Goal: Task Accomplishment & Management: Complete application form

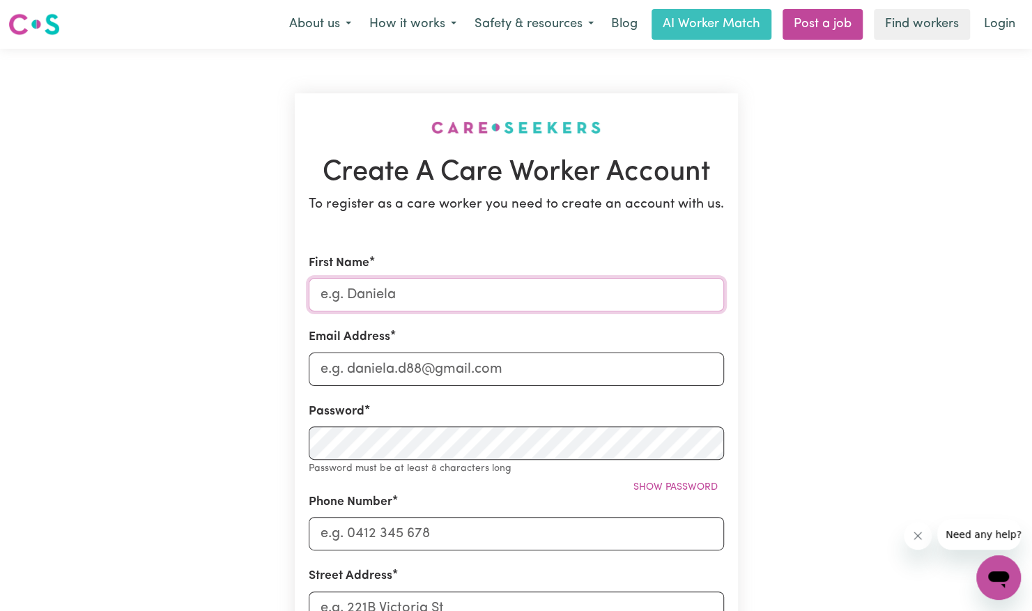
click at [456, 295] on input "First Name" at bounding box center [516, 294] width 415 height 33
type input "[PERSON_NAME]"
type input "[EMAIL_ADDRESS][PERSON_NAME][DOMAIN_NAME]"
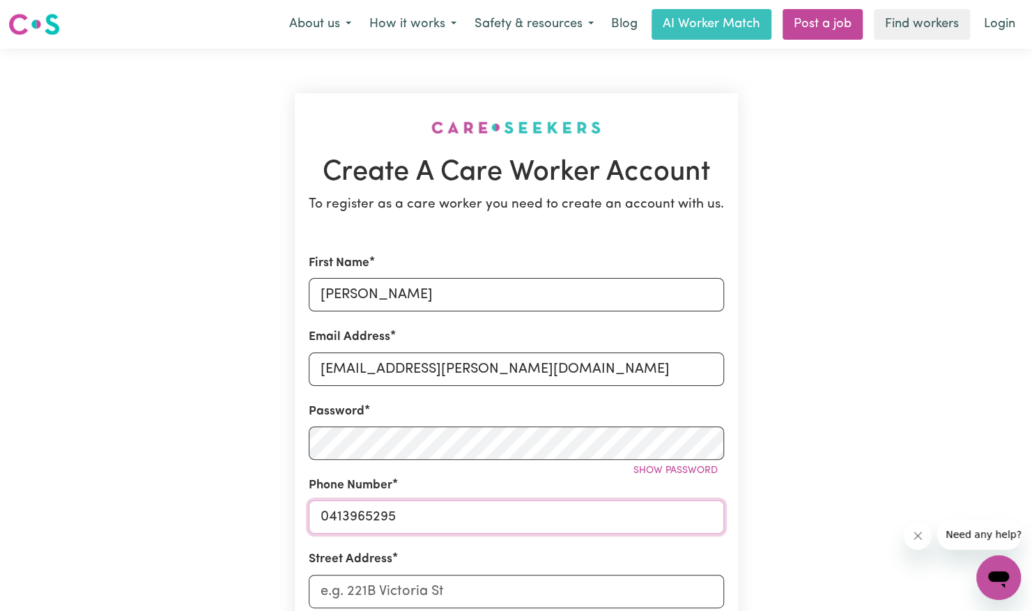
click at [409, 512] on input "0413965295" at bounding box center [516, 516] width 415 height 33
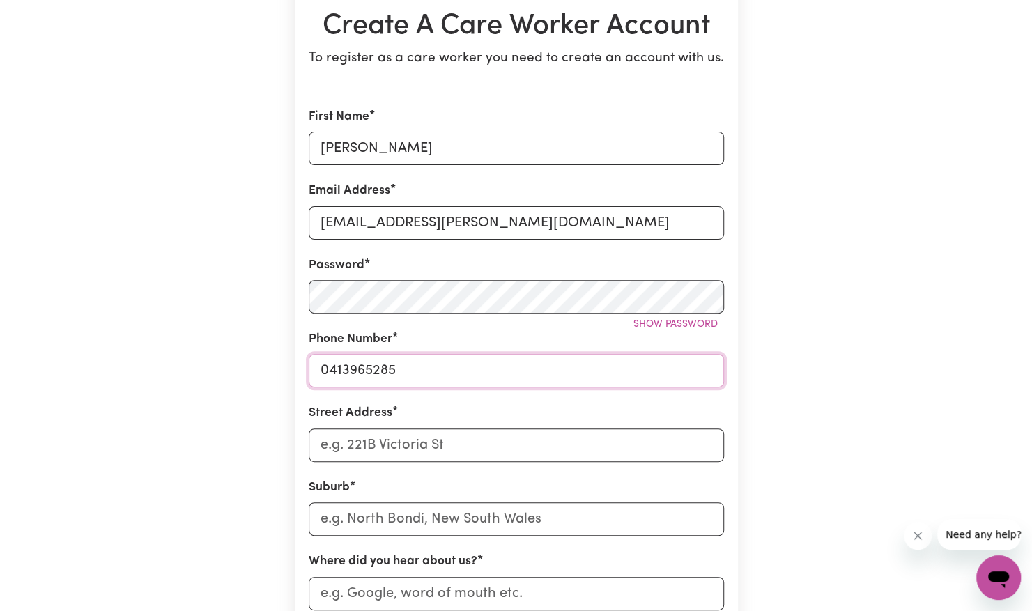
scroll to position [148, 0]
type input "0413965285"
click at [382, 440] on input "Street Address" at bounding box center [516, 443] width 415 height 33
type input "[STREET_ADDRESS][PERSON_NAME]"
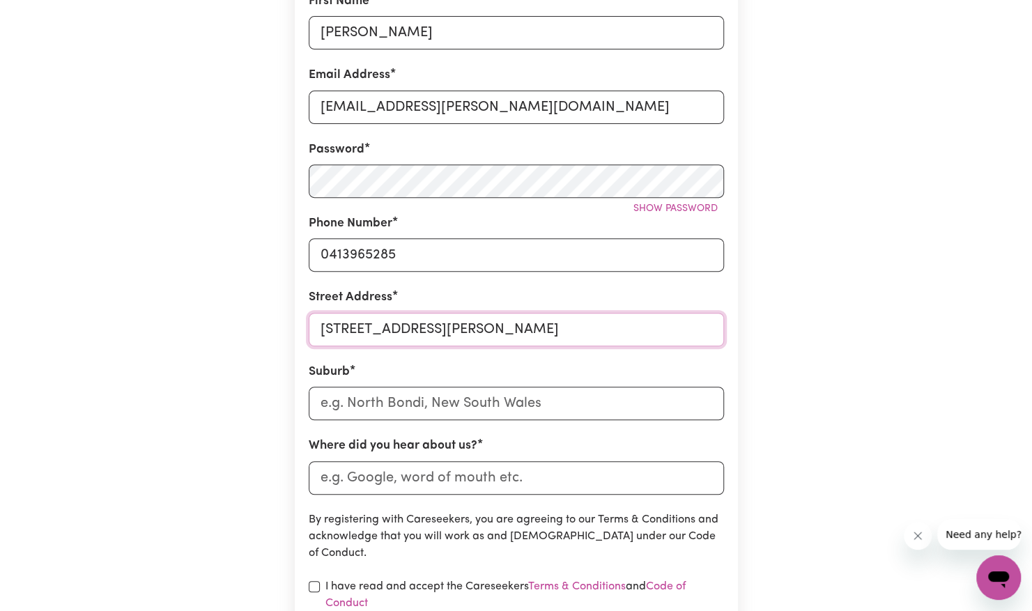
scroll to position [276, 0]
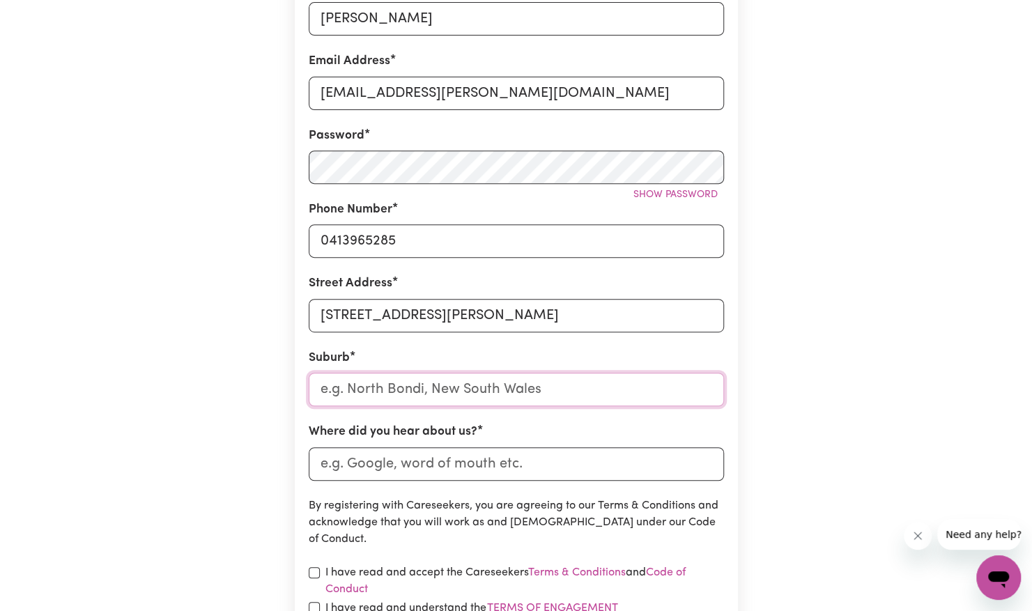
click at [407, 391] on input "text" at bounding box center [516, 389] width 415 height 33
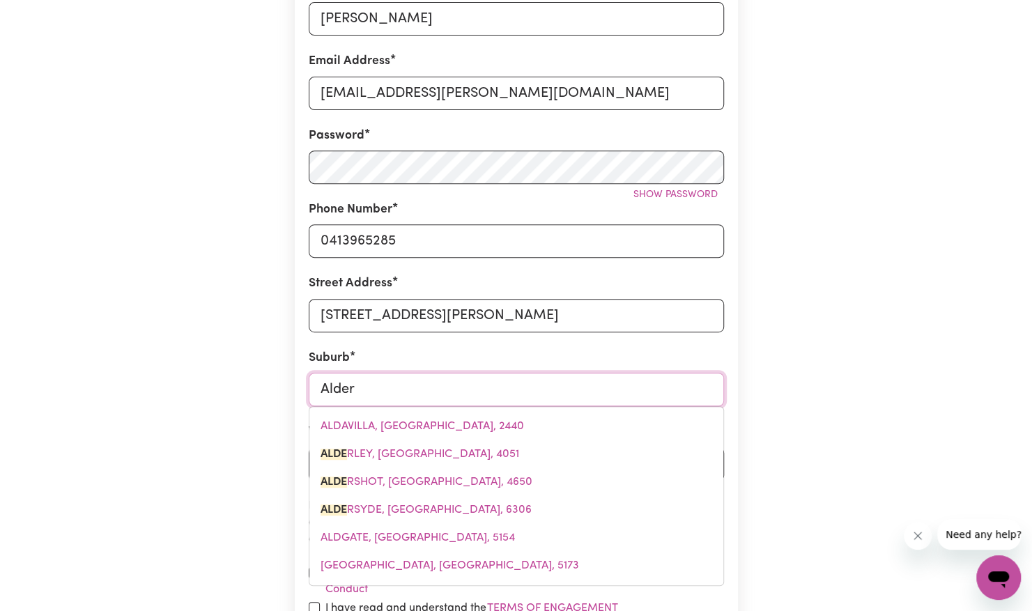
type input "Alderl"
type input "AlderlEY, [GEOGRAPHIC_DATA], 4051"
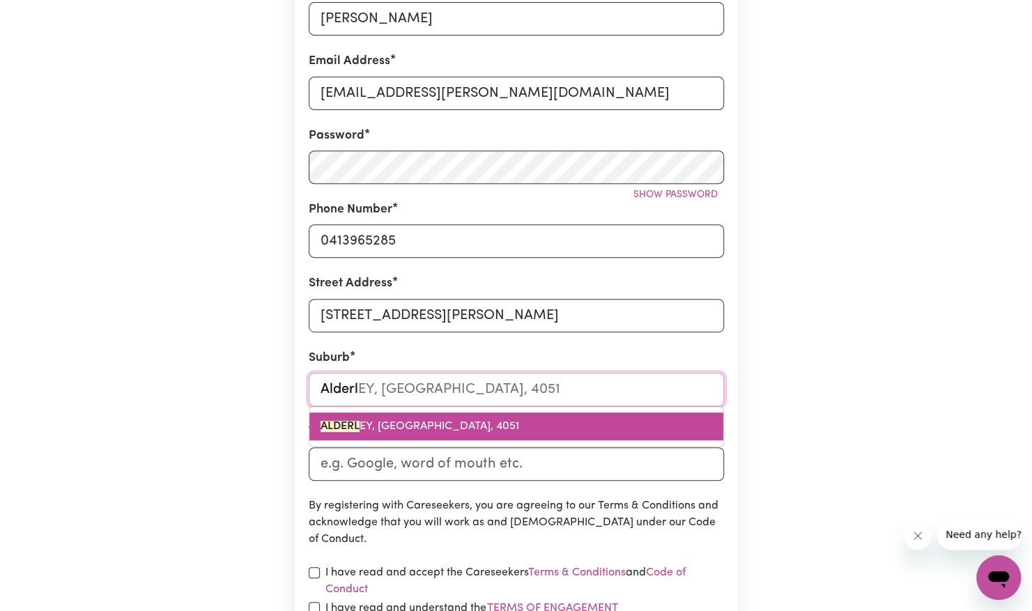
click at [389, 435] on link "ALDERL EY, [GEOGRAPHIC_DATA], 4051" at bounding box center [516, 426] width 414 height 28
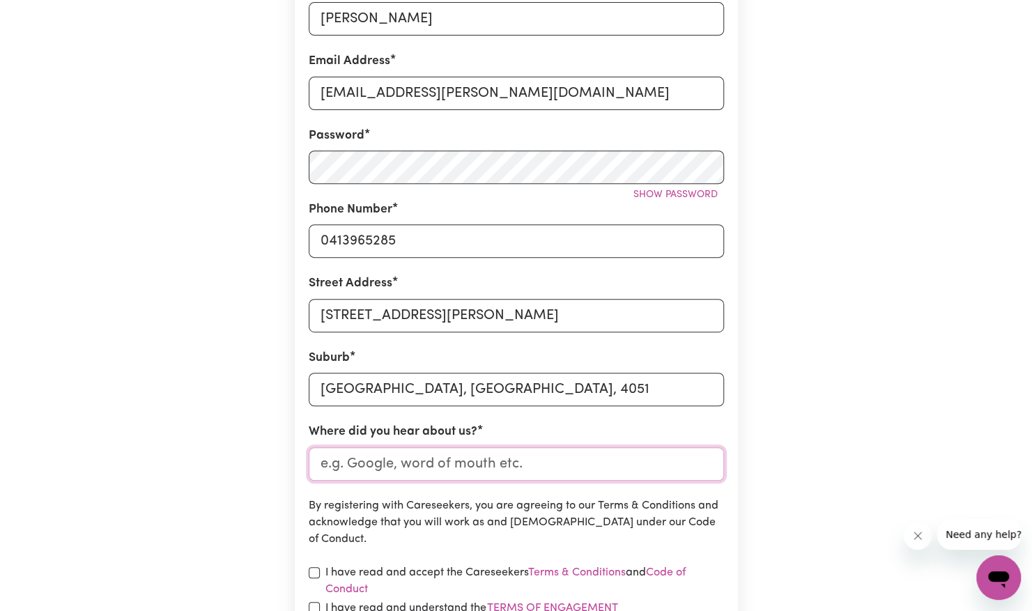
click at [403, 461] on input "Where did you hear about us?" at bounding box center [516, 463] width 415 height 33
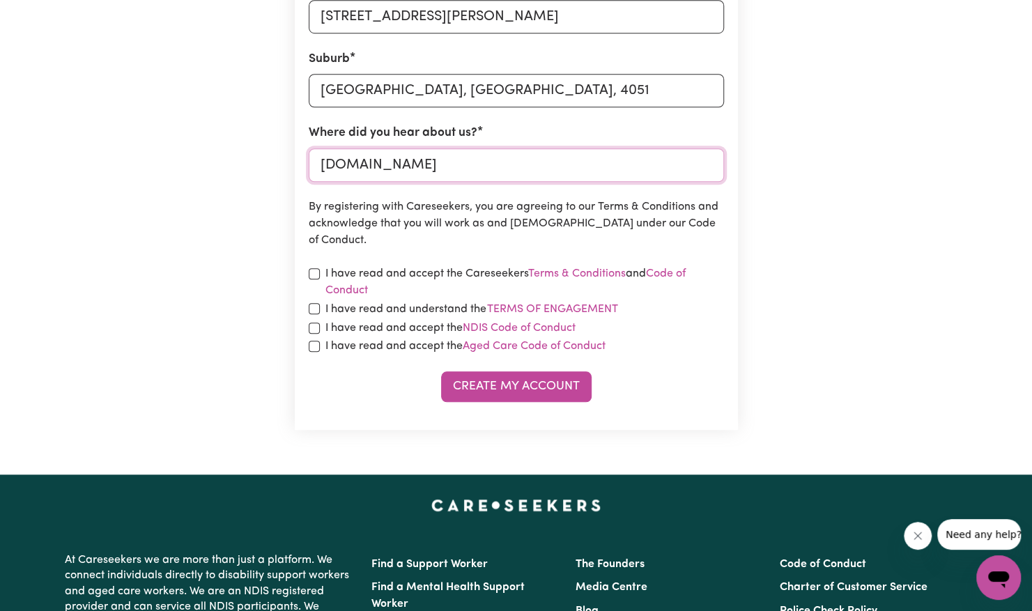
scroll to position [575, 0]
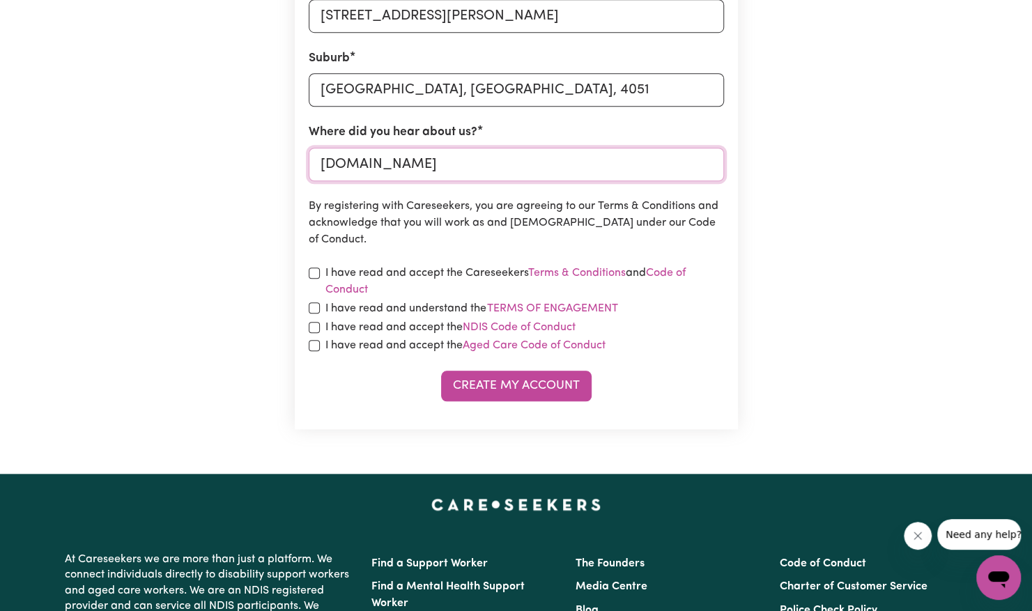
type input "[DOMAIN_NAME]"
click at [315, 302] on input "checkbox" at bounding box center [314, 307] width 11 height 11
checkbox input "true"
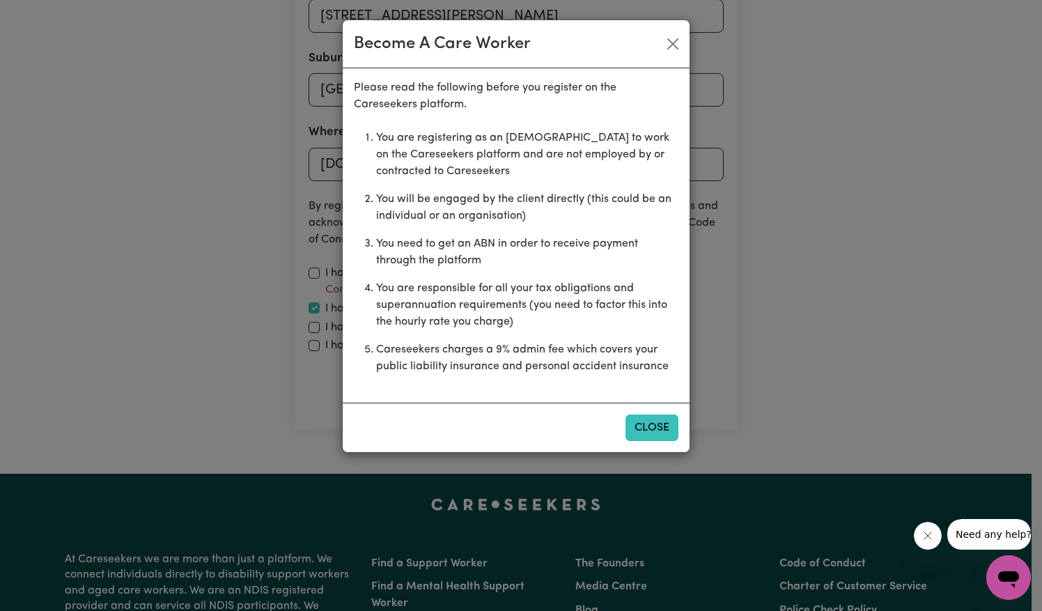
click at [662, 420] on button "Close" at bounding box center [652, 427] width 53 height 26
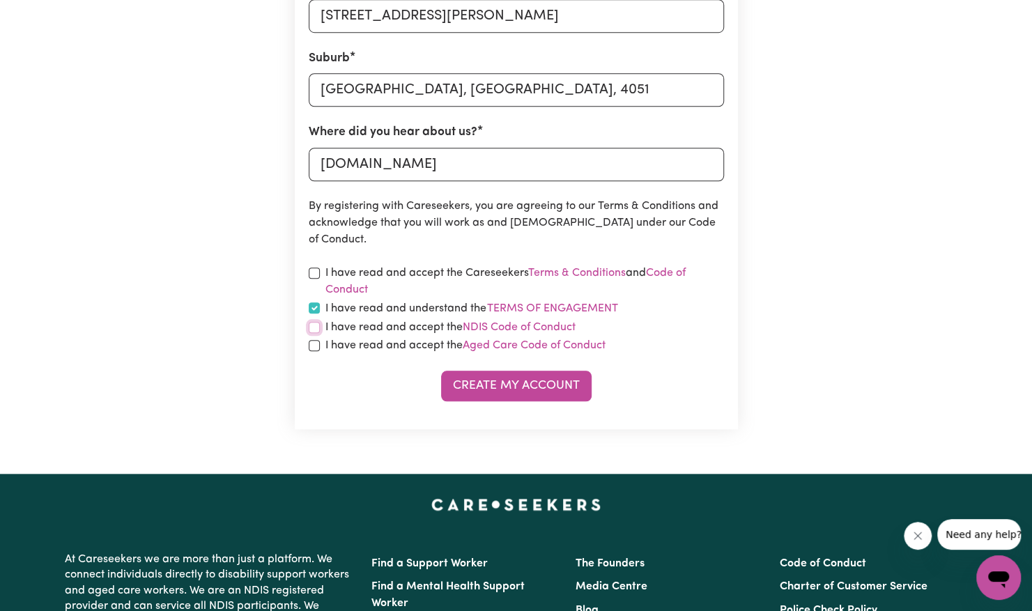
click at [309, 323] on input "checkbox" at bounding box center [314, 327] width 11 height 11
checkbox input "true"
click at [311, 347] on input "checkbox" at bounding box center [314, 345] width 11 height 11
checkbox input "true"
click at [315, 276] on input "checkbox" at bounding box center [314, 272] width 11 height 11
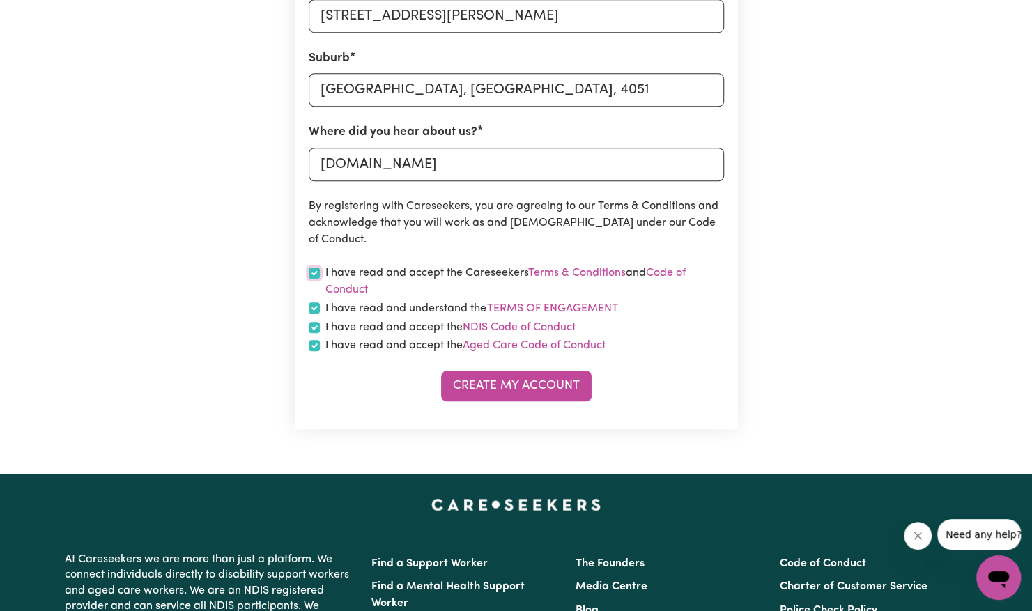
checkbox input "true"
click at [527, 384] on button "Create My Account" at bounding box center [516, 386] width 150 height 31
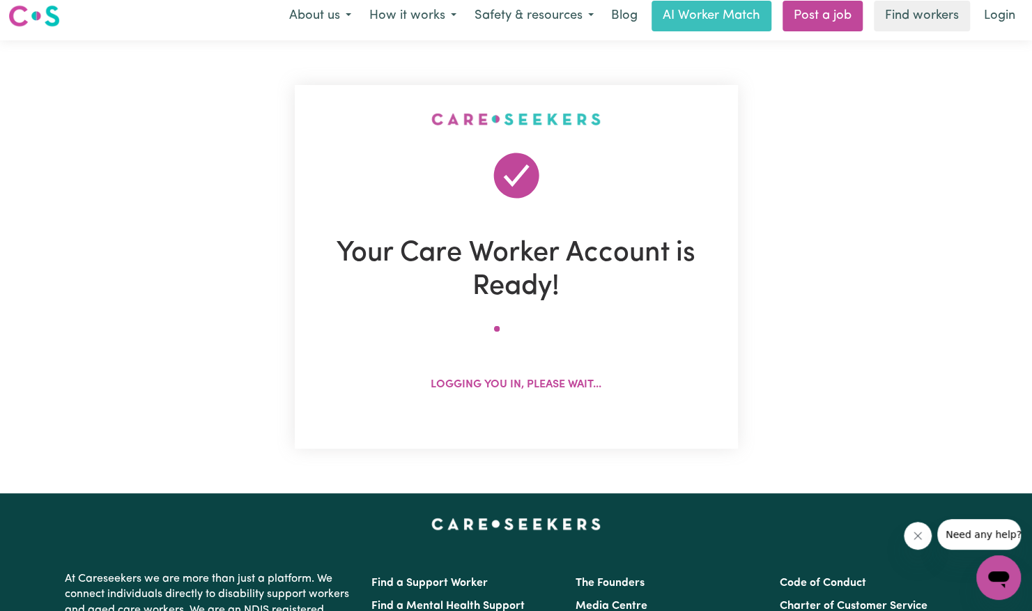
scroll to position [0, 0]
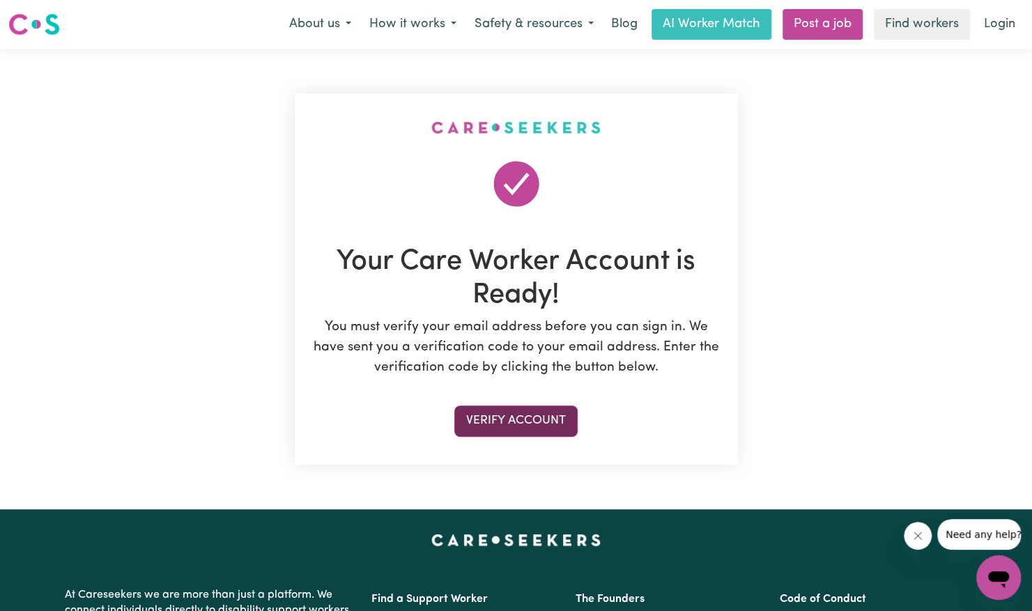
click at [534, 429] on button "Verify Account" at bounding box center [515, 420] width 123 height 31
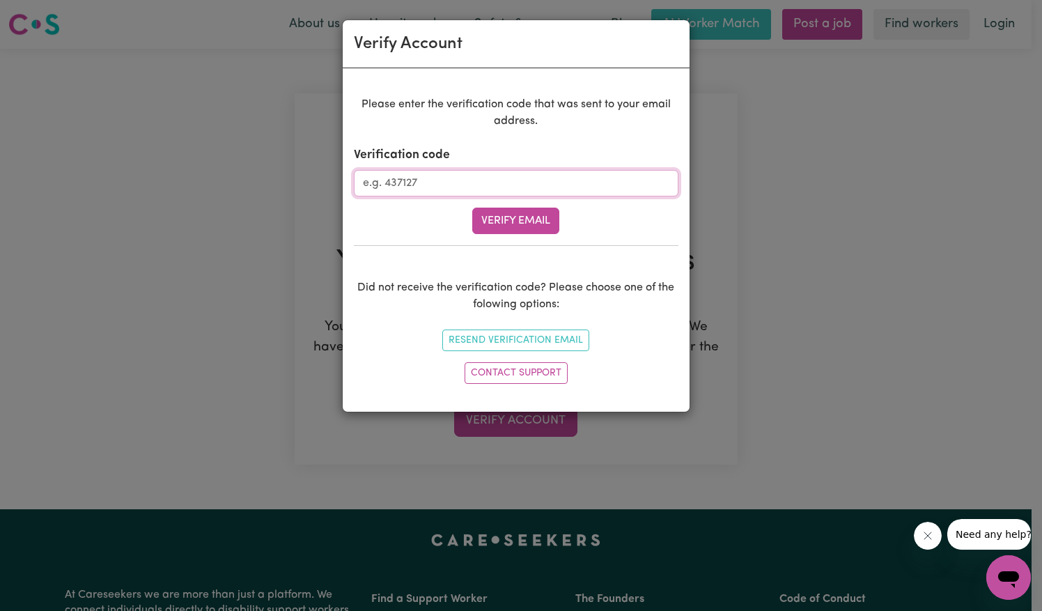
click at [510, 180] on input "Verification code" at bounding box center [516, 183] width 325 height 26
paste input "647977"
type input "647977"
click at [521, 224] on button "Verify Email" at bounding box center [515, 221] width 87 height 26
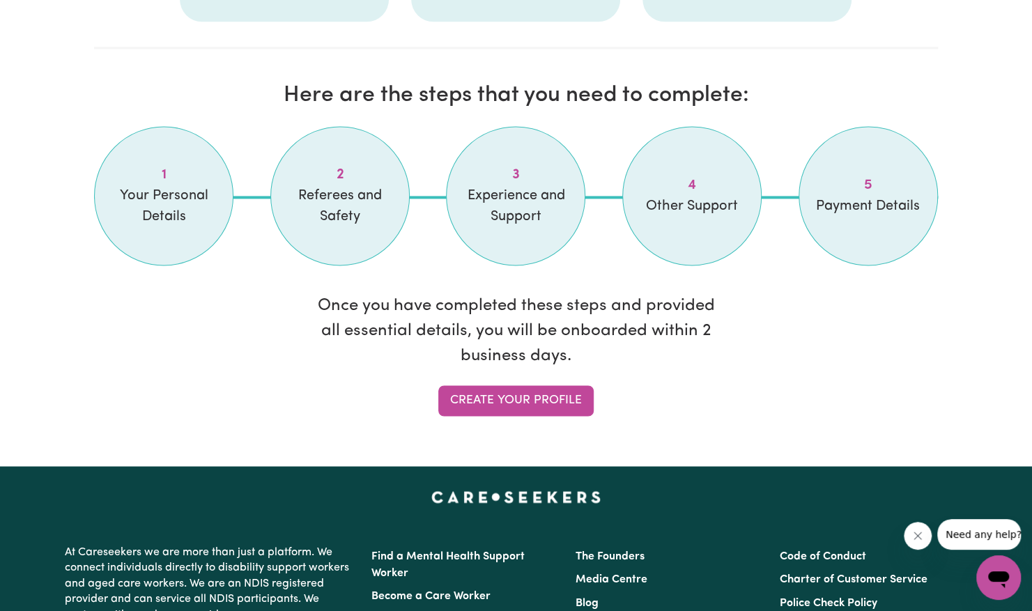
scroll to position [1133, 0]
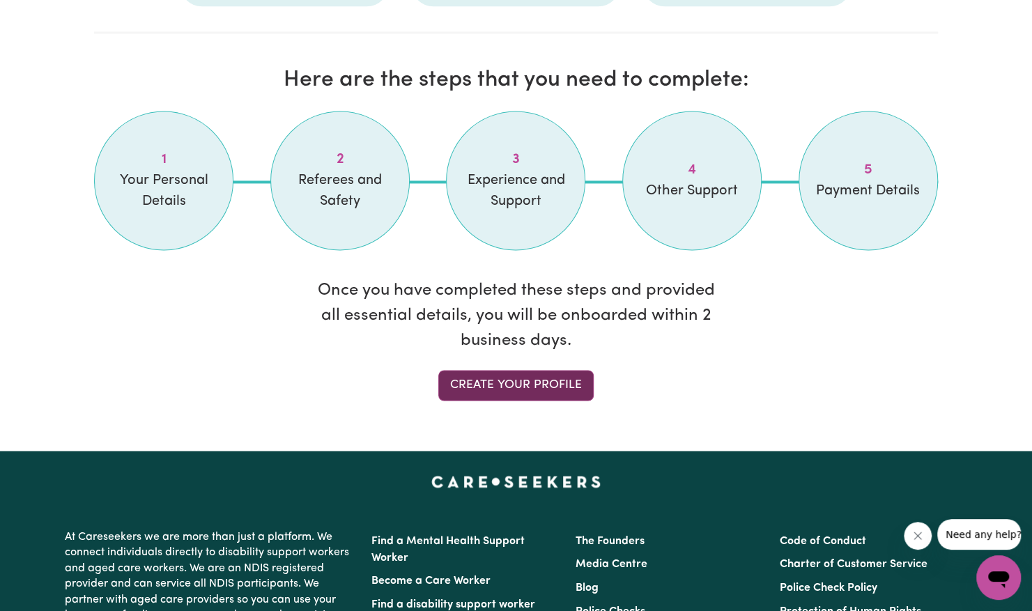
click at [528, 390] on link "Create your profile" at bounding box center [515, 385] width 155 height 31
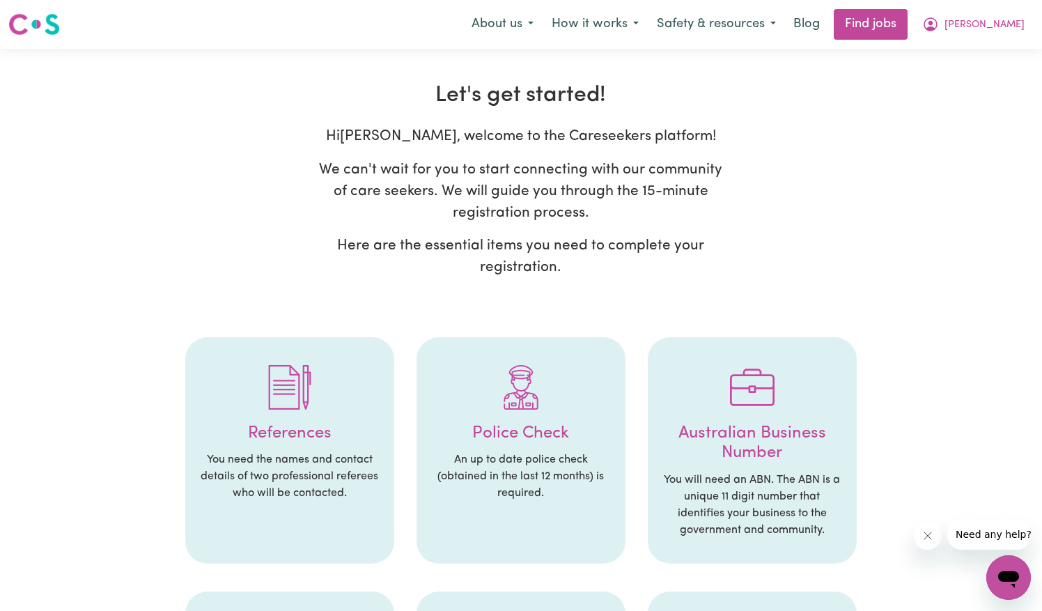
select select "Studying a healthcare related degree or qualification"
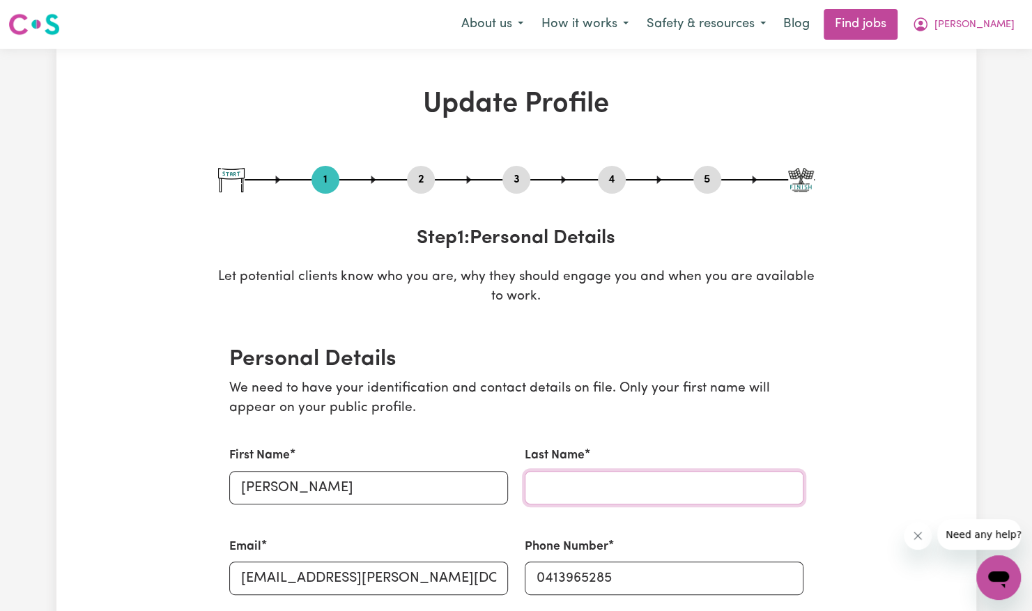
click at [541, 496] on input "Last Name" at bounding box center [664, 487] width 279 height 33
type input "[PERSON_NAME]"
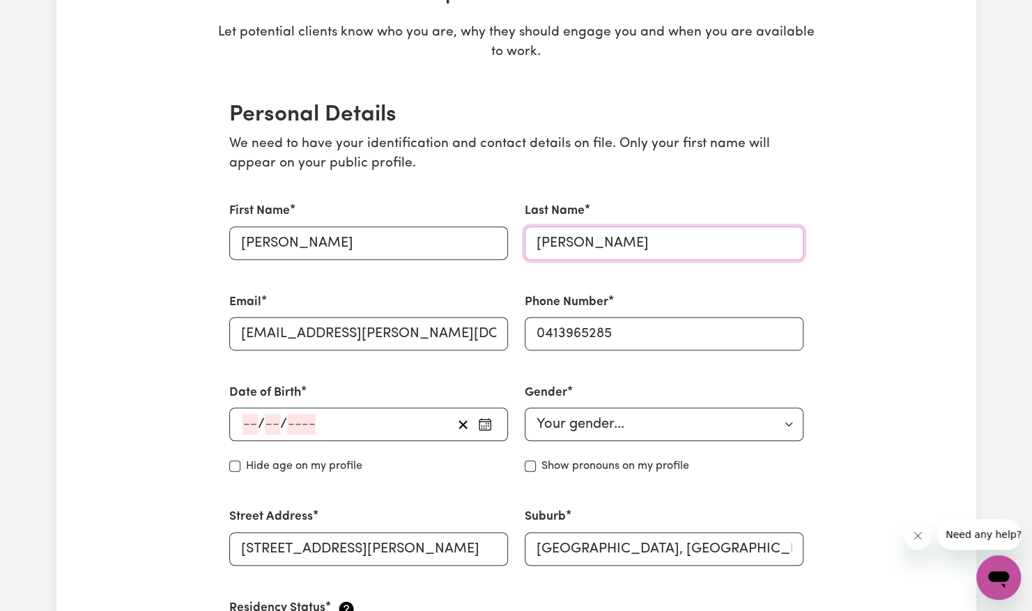
scroll to position [252, 0]
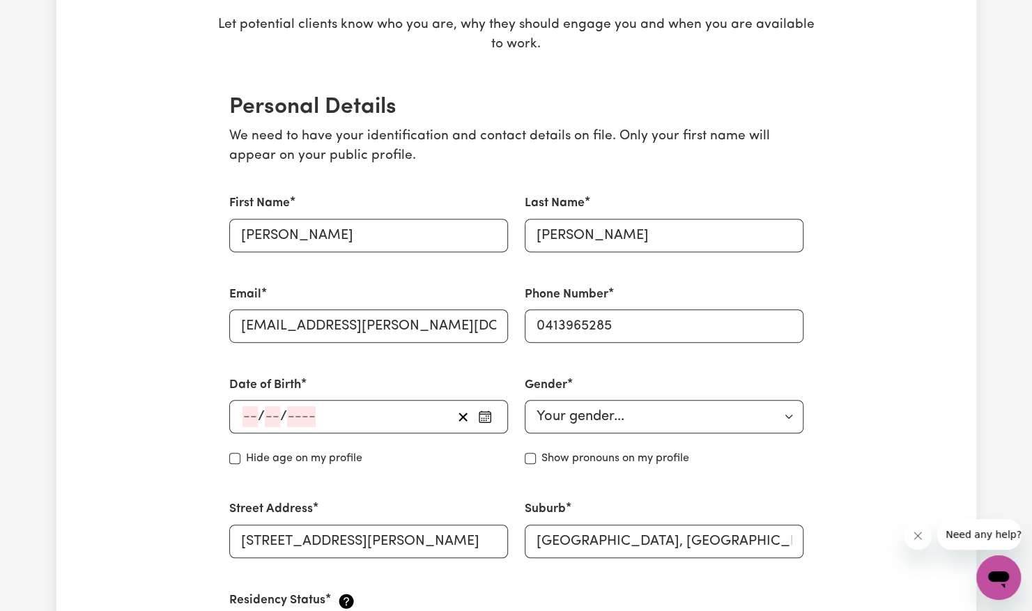
click at [265, 412] on input "number" at bounding box center [272, 416] width 15 height 21
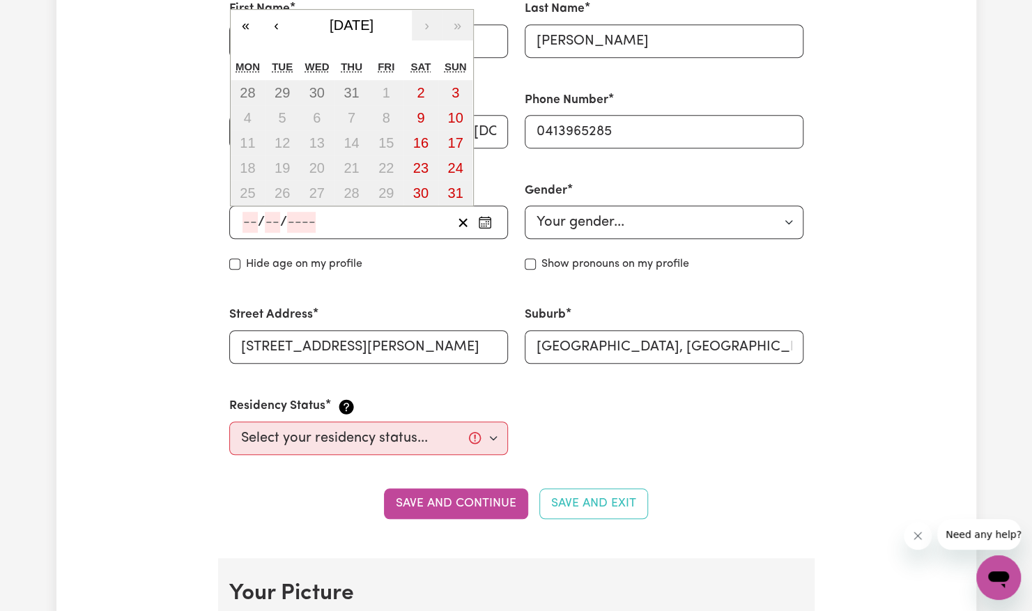
scroll to position [424, 0]
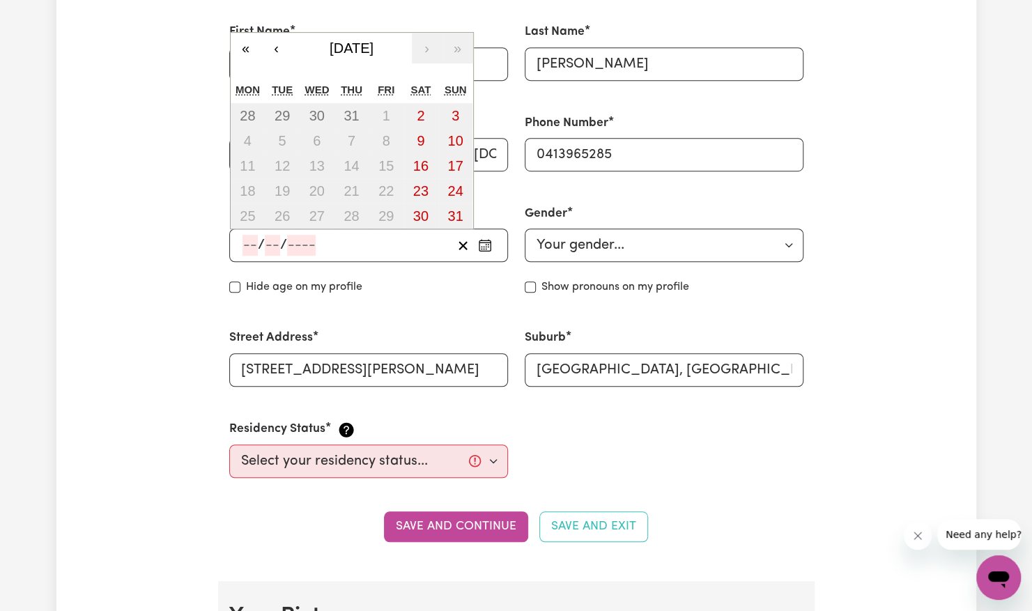
click at [253, 247] on input "number" at bounding box center [249, 245] width 15 height 21
type input "11"
type input "03"
type input "198"
type input "[DATE]"
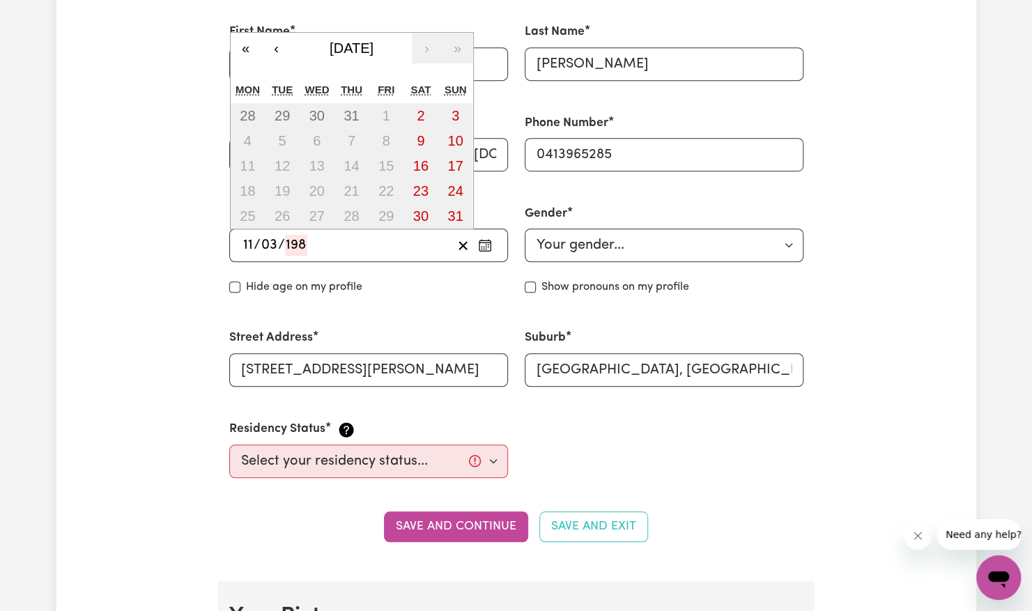
type input "3"
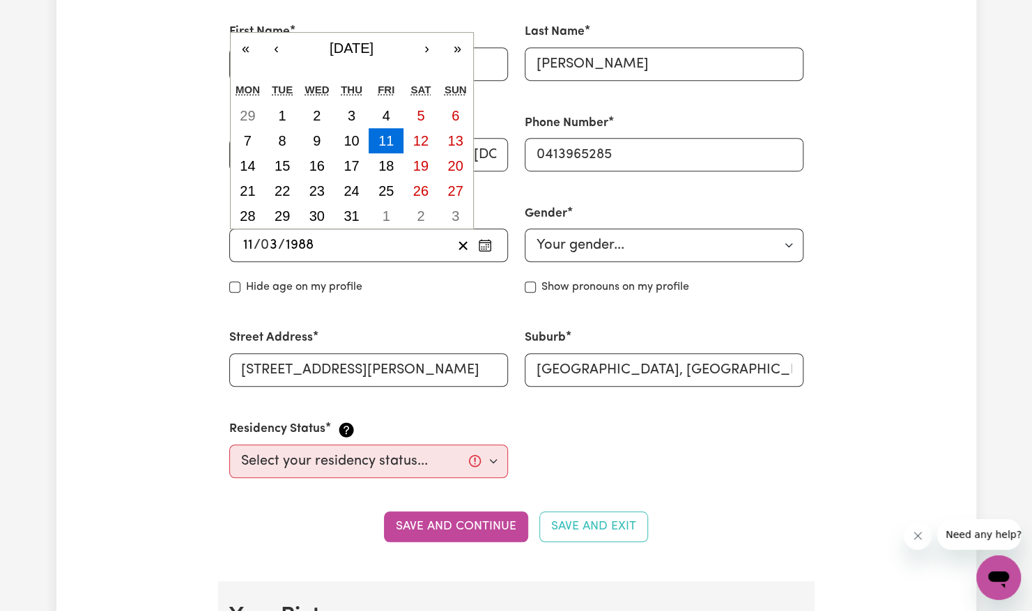
type input "1988"
click at [582, 234] on select "Your gender... [DEMOGRAPHIC_DATA] [DEMOGRAPHIC_DATA] [DEMOGRAPHIC_DATA] Other P…" at bounding box center [664, 244] width 279 height 33
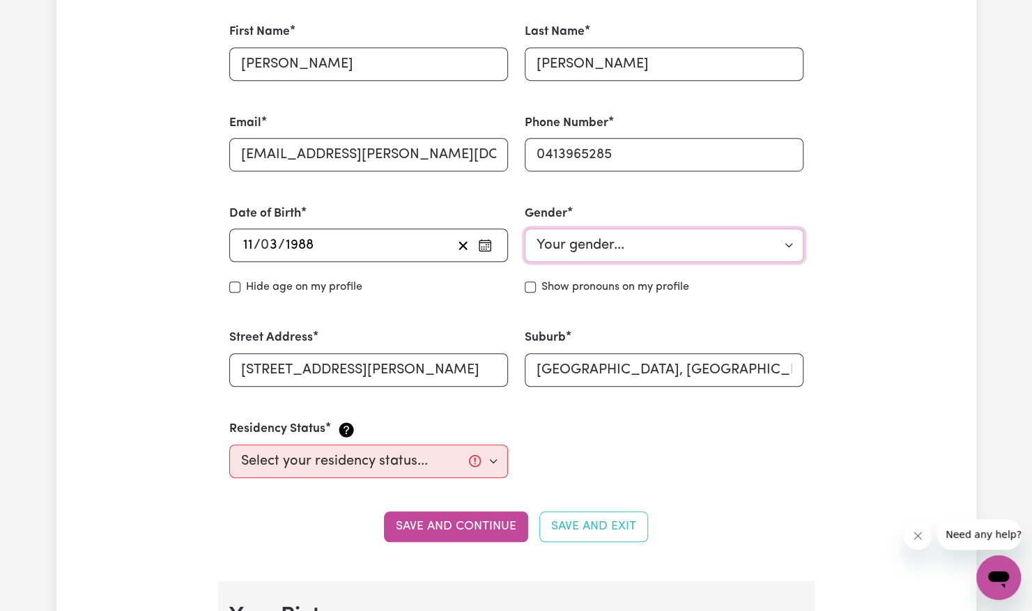
select select "[DEMOGRAPHIC_DATA]"
click at [525, 228] on select "Your gender... [DEMOGRAPHIC_DATA] [DEMOGRAPHIC_DATA] [DEMOGRAPHIC_DATA] Other P…" at bounding box center [664, 244] width 279 height 33
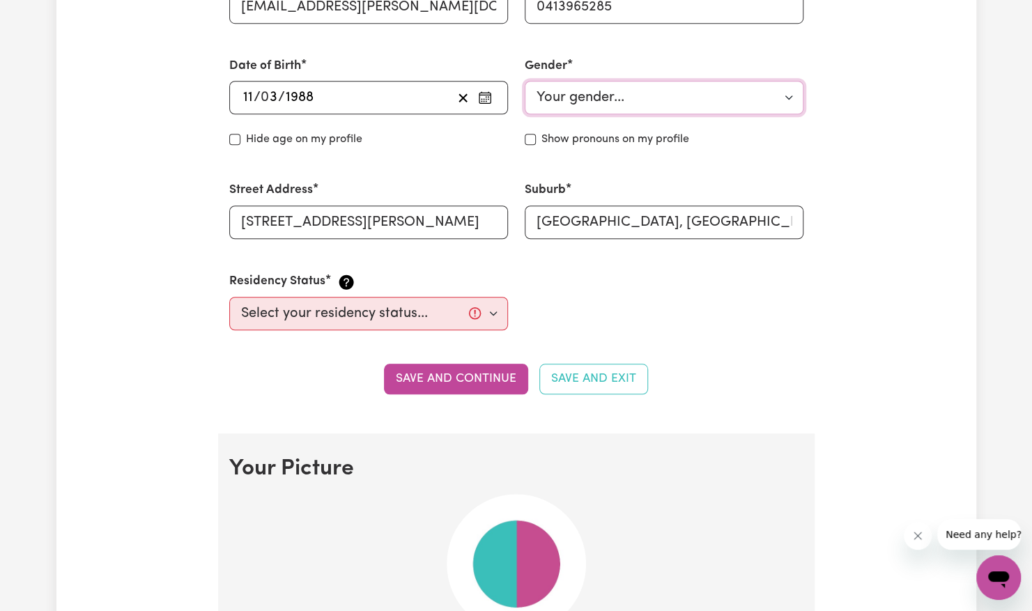
scroll to position [573, 0]
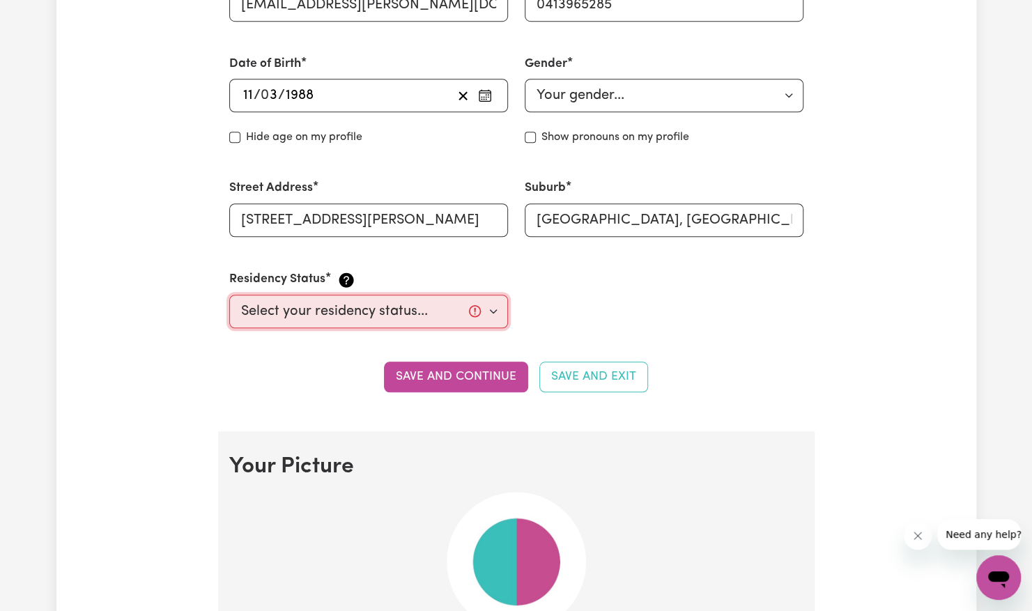
click at [452, 312] on select "Select your residency status... [DEMOGRAPHIC_DATA] citizen Australian PR [DEMOG…" at bounding box center [368, 311] width 279 height 33
select select "[DEMOGRAPHIC_DATA] Citizen"
click at [229, 295] on select "Select your residency status... [DEMOGRAPHIC_DATA] citizen Australian PR [DEMOG…" at bounding box center [368, 311] width 279 height 33
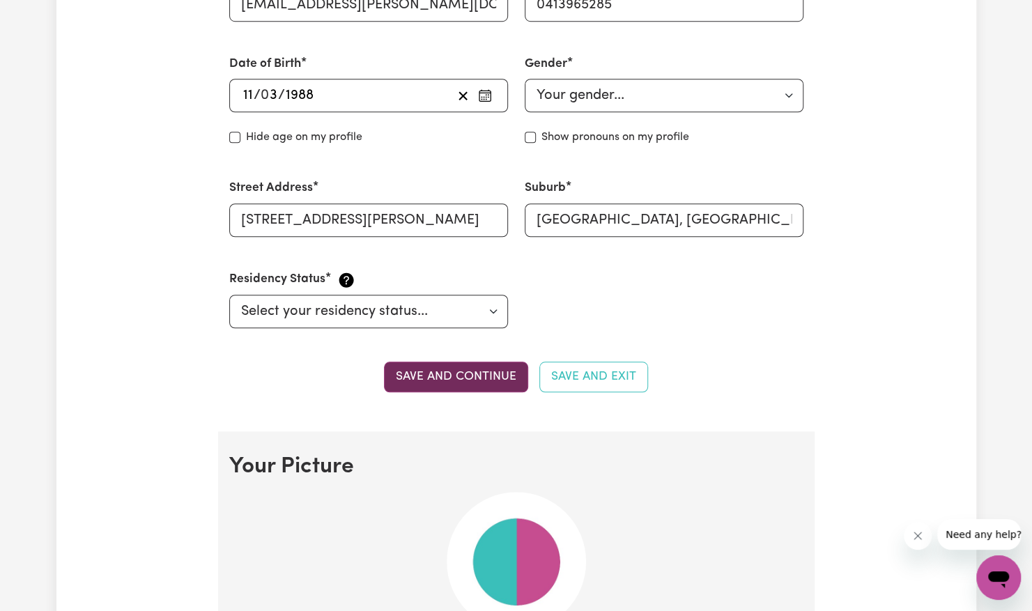
click at [495, 378] on button "Save and continue" at bounding box center [456, 377] width 144 height 31
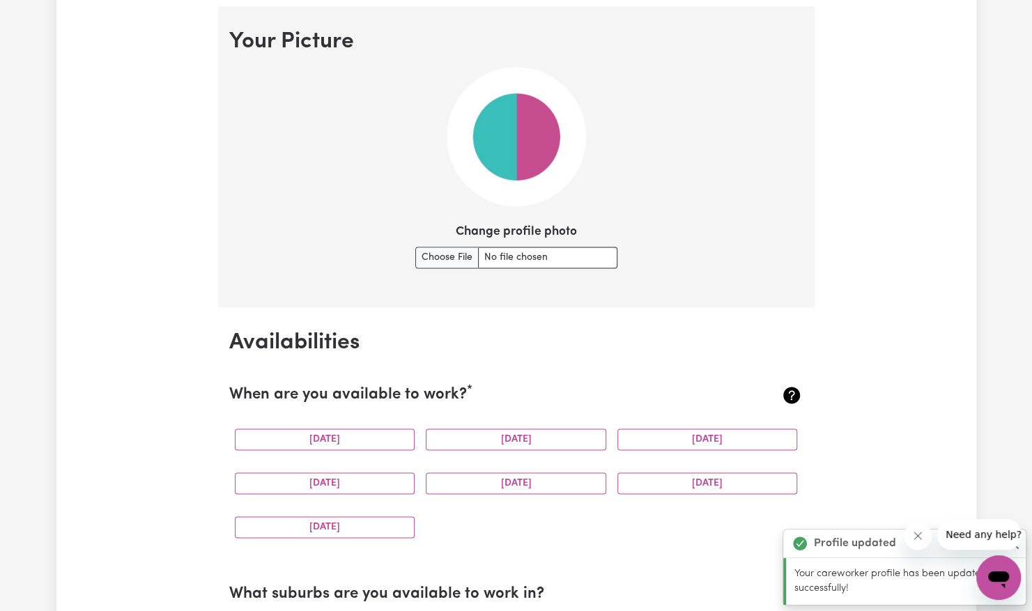
scroll to position [1003, 0]
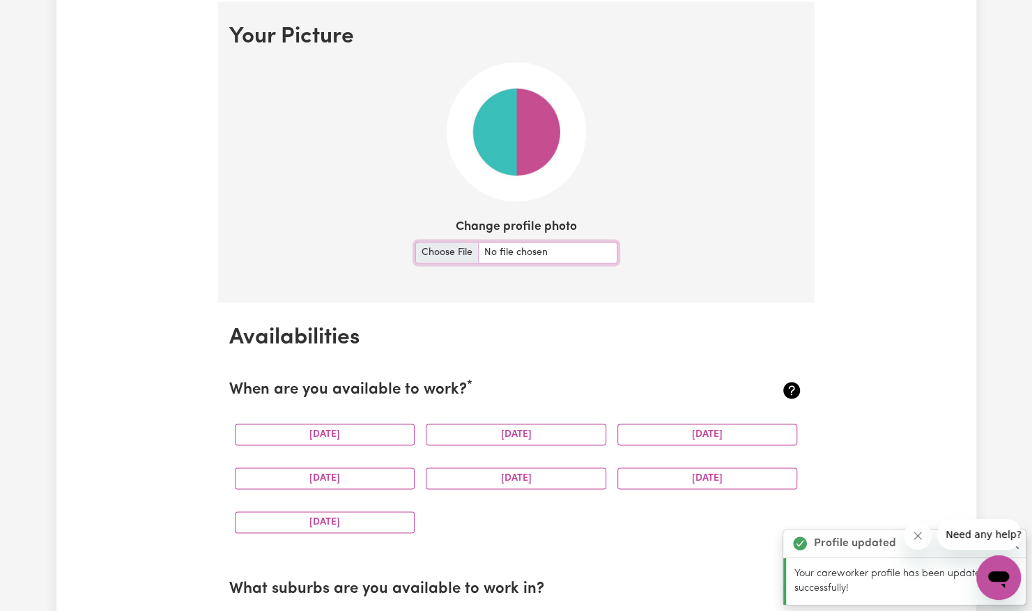
click at [454, 242] on input "Change profile photo" at bounding box center [516, 253] width 202 height 22
type input "C:\fakepath\[PERSON_NAME] - [DATE] - [PERSON_NAME] Favourites 2.jpg"
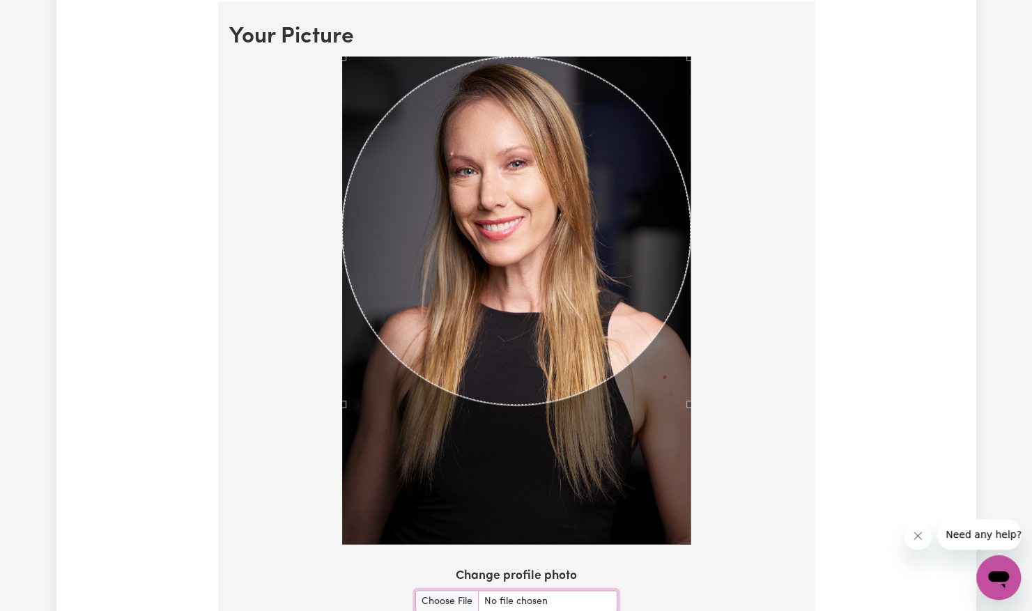
click at [759, 336] on div at bounding box center [516, 302] width 574 height 493
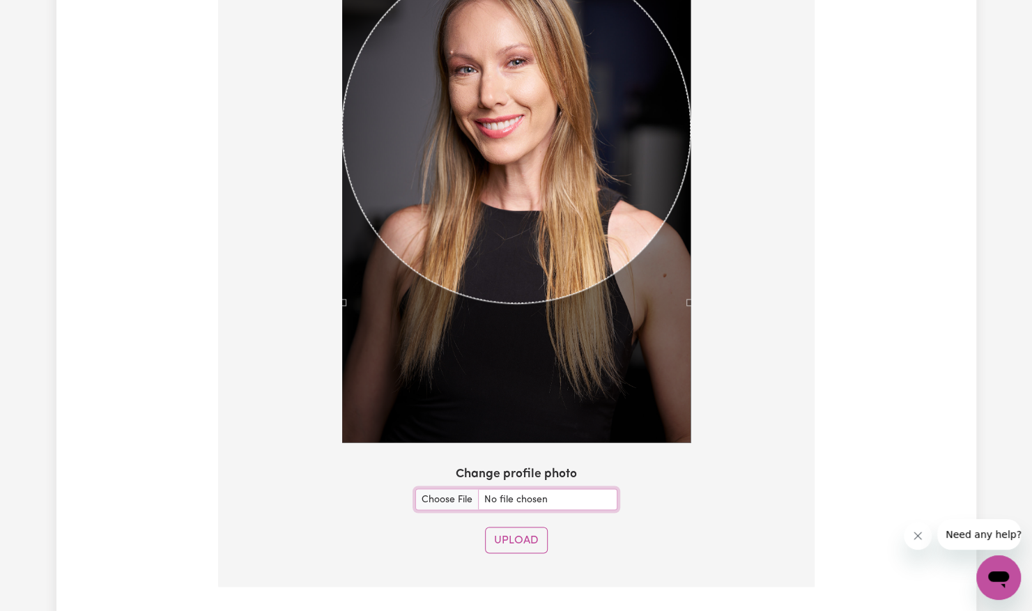
scroll to position [1105, 0]
click at [526, 534] on button "Upload" at bounding box center [516, 540] width 63 height 26
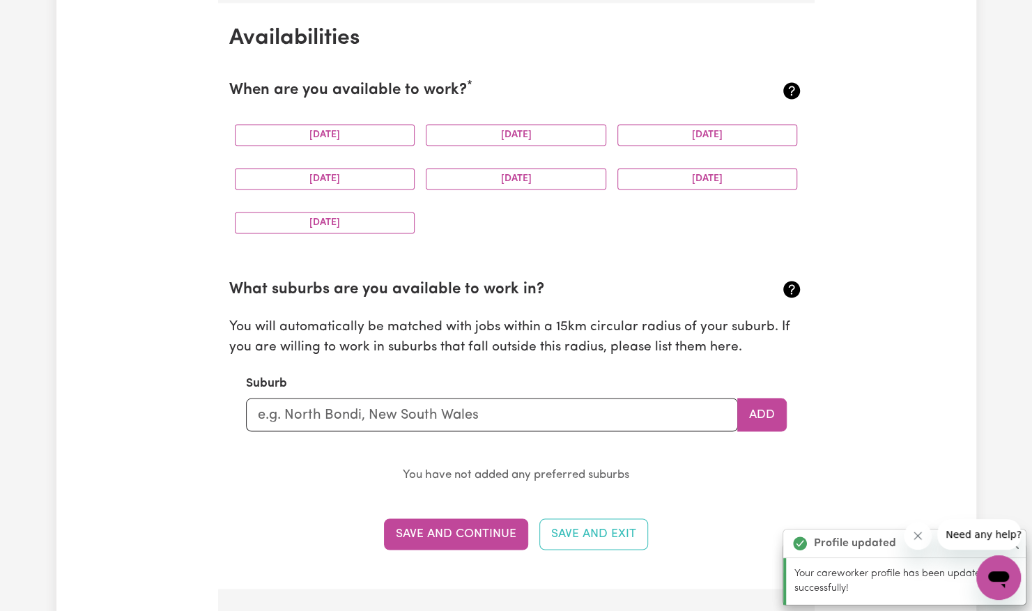
scroll to position [1304, 0]
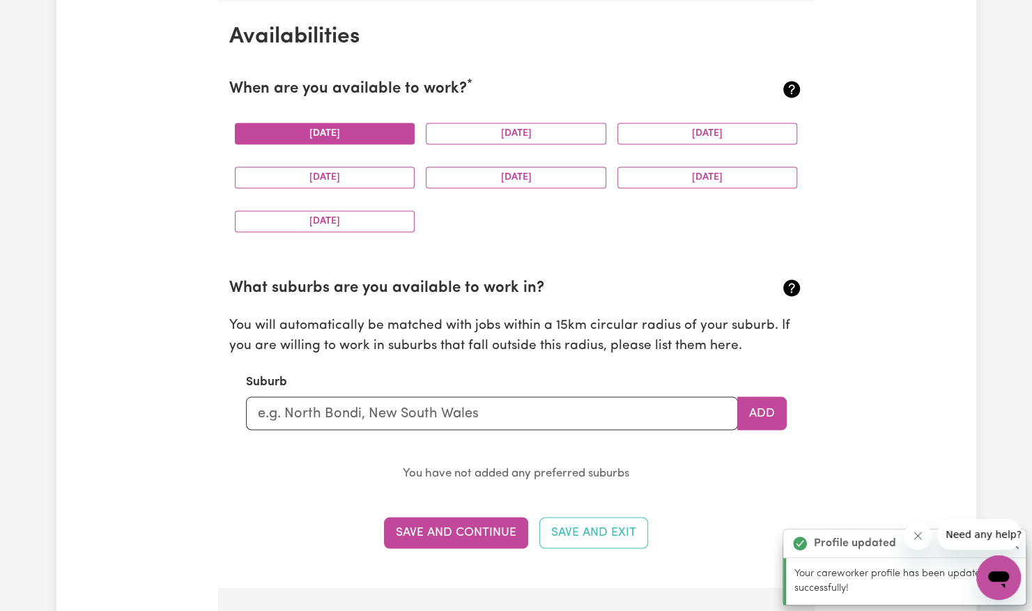
click at [357, 133] on button "[DATE]" at bounding box center [325, 134] width 180 height 22
click at [506, 123] on button "[DATE]" at bounding box center [516, 134] width 180 height 22
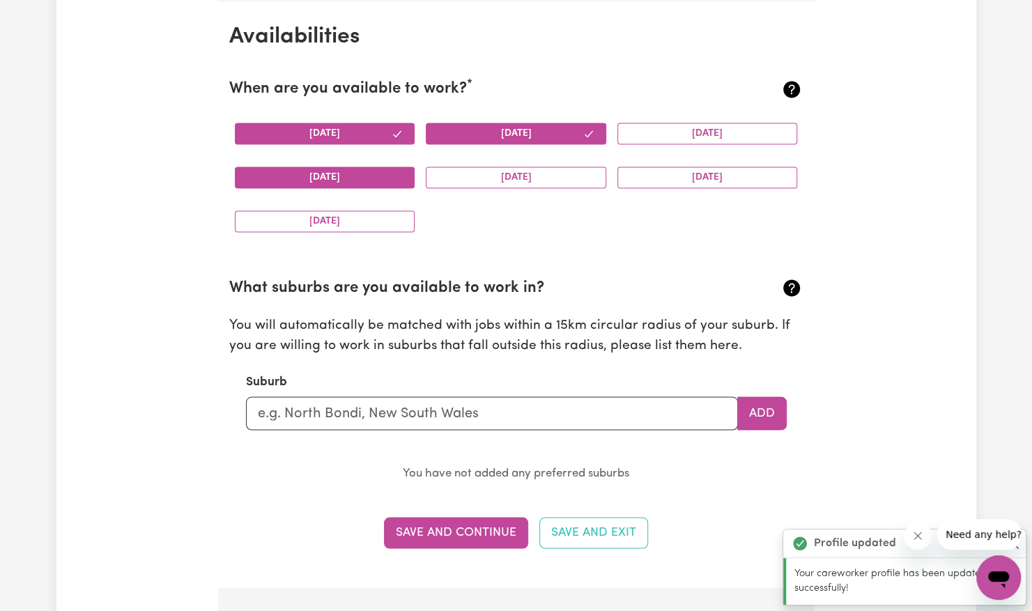
click at [376, 166] on button "[DATE]" at bounding box center [325, 177] width 180 height 22
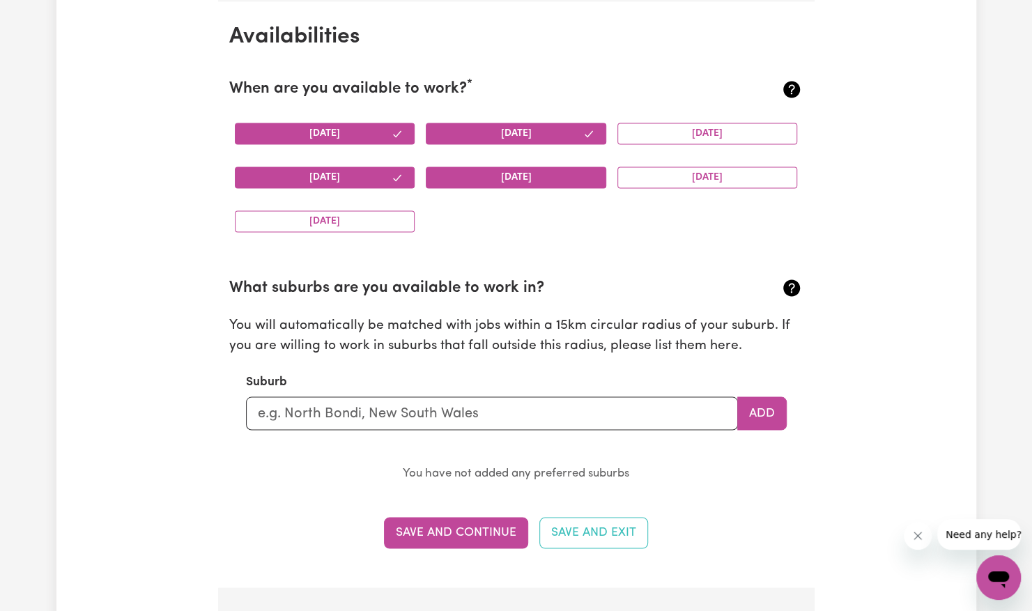
click at [495, 175] on button "[DATE]" at bounding box center [516, 177] width 180 height 22
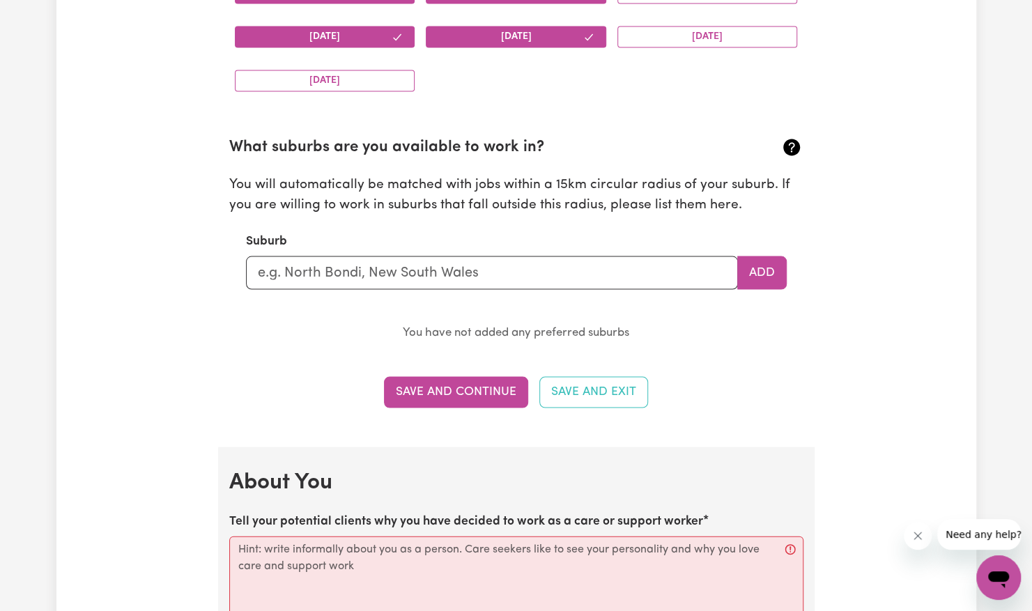
scroll to position [1450, 0]
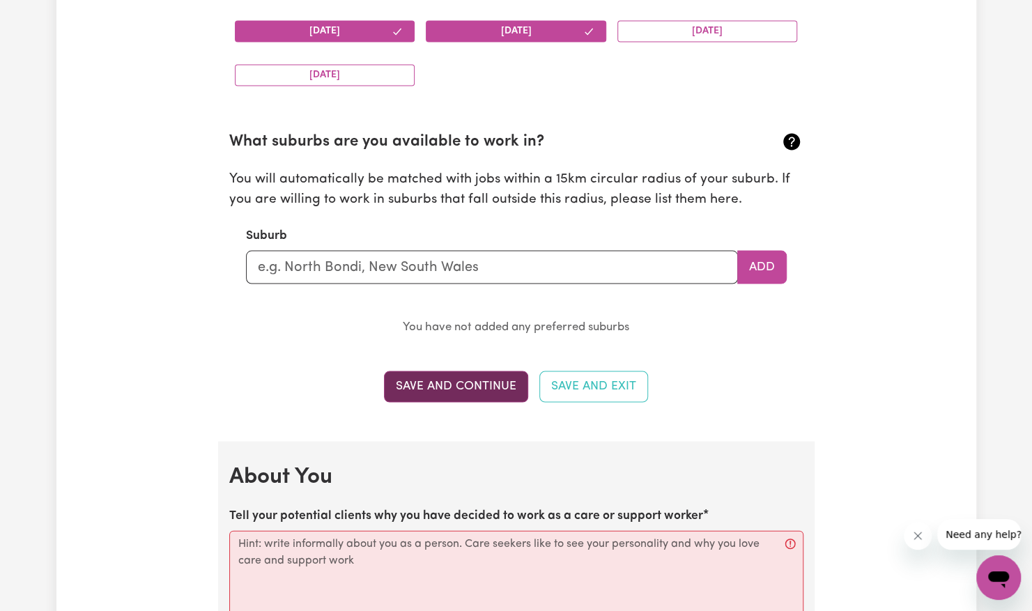
click at [468, 384] on button "Save and Continue" at bounding box center [456, 386] width 144 height 31
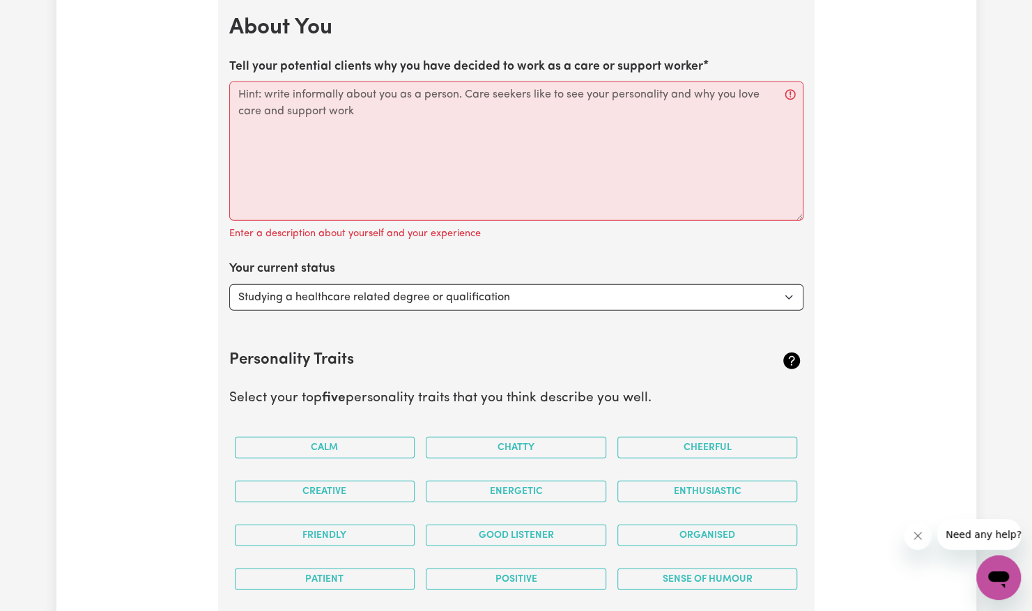
scroll to position [1910, 0]
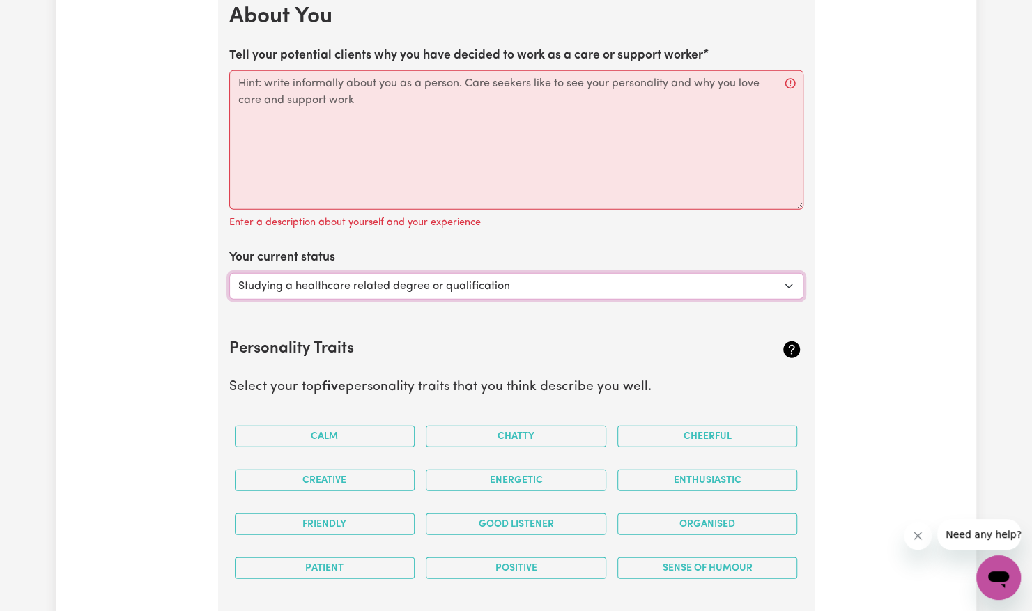
click at [499, 294] on select "Select... Studying a healthcare related degree or qualification Studying a non-…" at bounding box center [516, 286] width 574 height 26
select select "Looking for extra work to fill my week and/or weekends"
click at [229, 273] on select "Select... Studying a healthcare related degree or qualification Studying a non-…" at bounding box center [516, 286] width 574 height 26
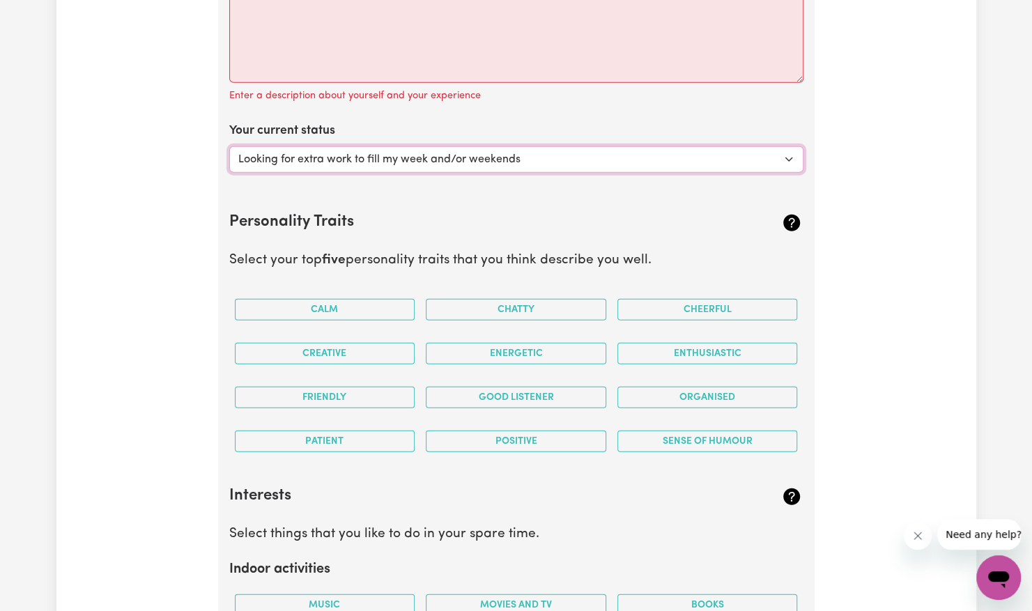
scroll to position [2038, 0]
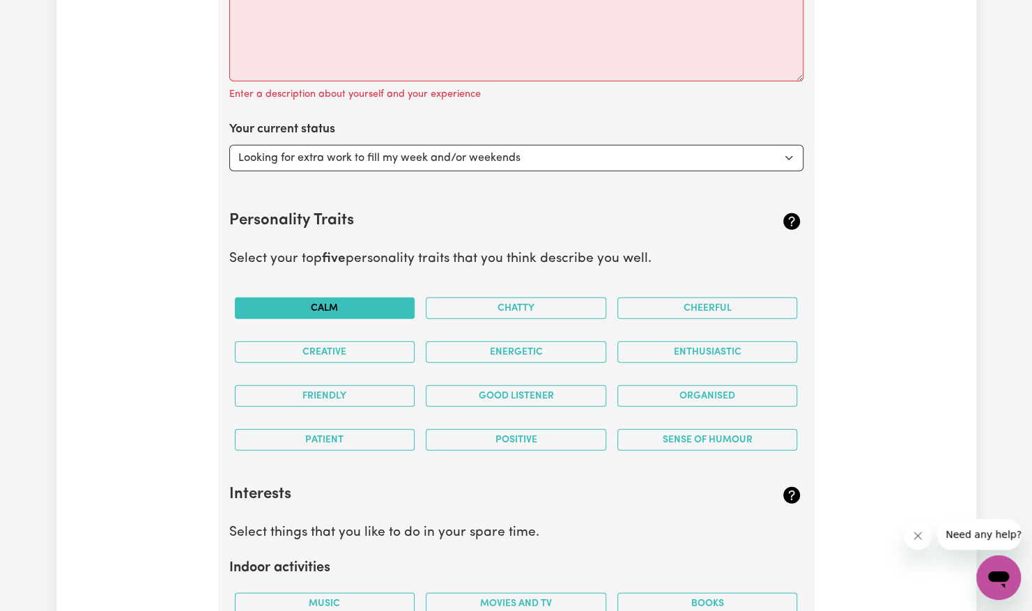
click at [371, 304] on button "Calm" at bounding box center [325, 308] width 180 height 22
click at [379, 348] on button "Creative" at bounding box center [325, 352] width 180 height 22
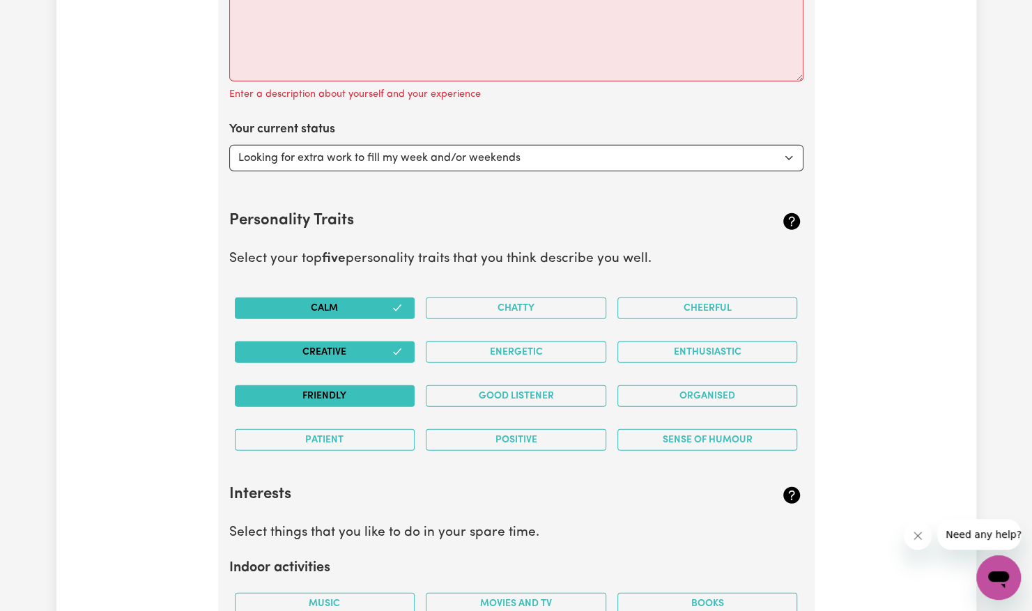
click at [382, 387] on button "Friendly" at bounding box center [325, 396] width 180 height 22
click at [478, 391] on button "Good Listener" at bounding box center [516, 396] width 180 height 22
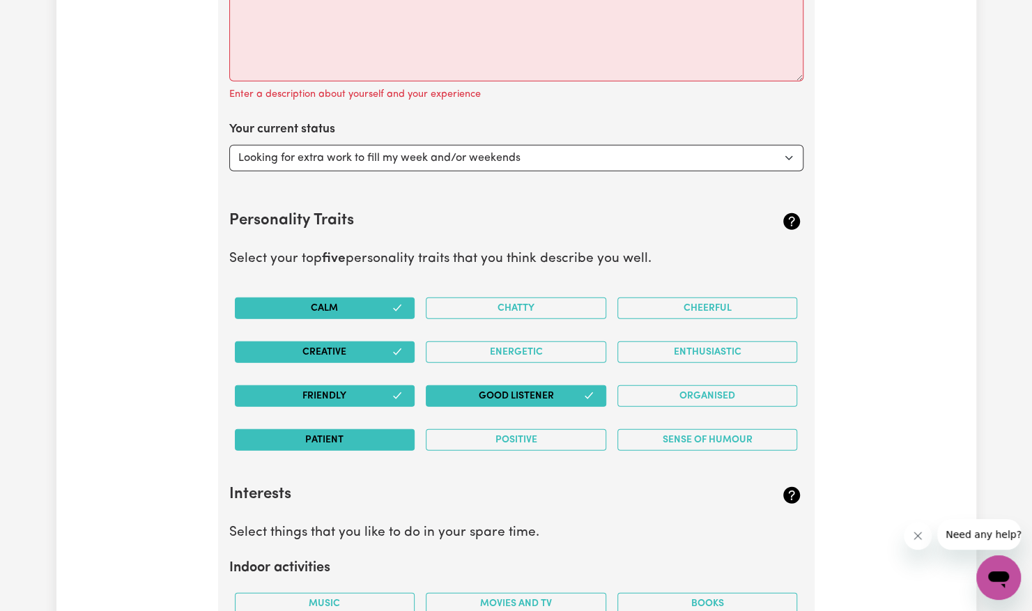
click at [390, 430] on button "Patient" at bounding box center [325, 440] width 180 height 22
click at [504, 435] on button "Positive" at bounding box center [516, 440] width 180 height 22
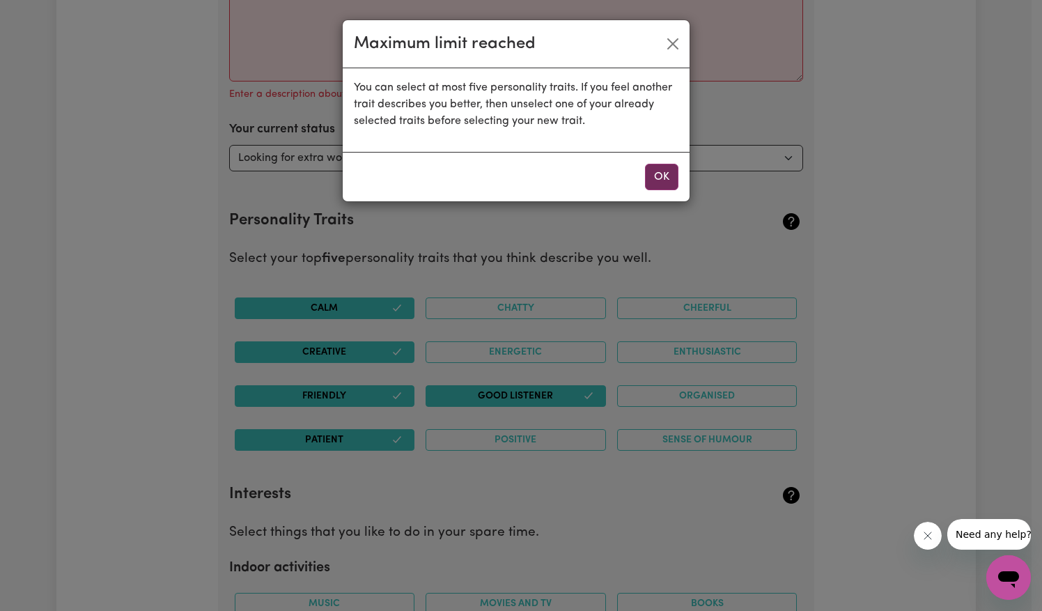
click at [662, 166] on button "OK" at bounding box center [661, 177] width 33 height 26
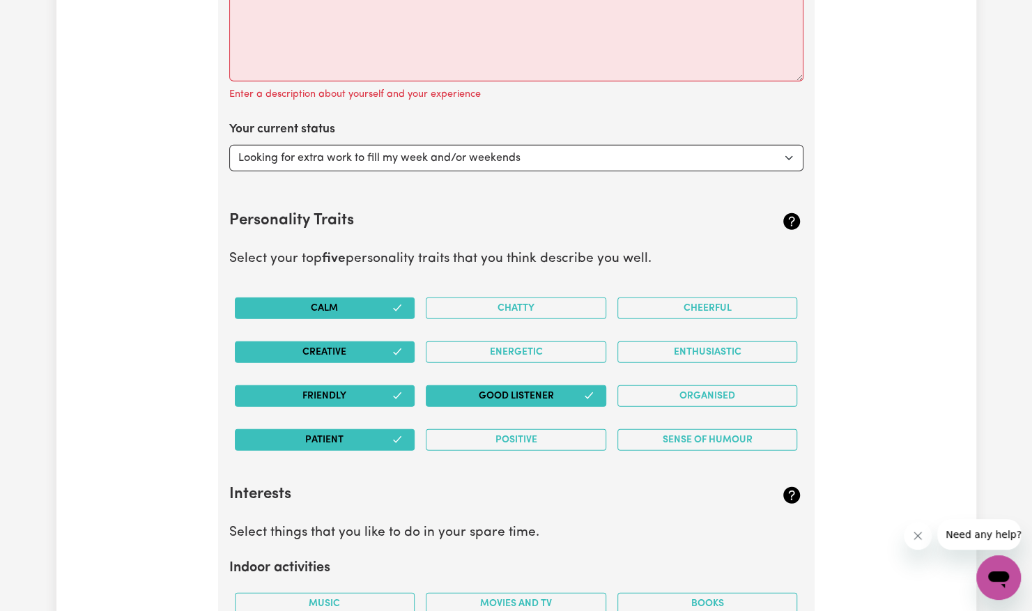
click at [398, 436] on icon "button" at bounding box center [396, 439] width 11 height 11
click at [709, 309] on button "Cheerful" at bounding box center [707, 308] width 180 height 22
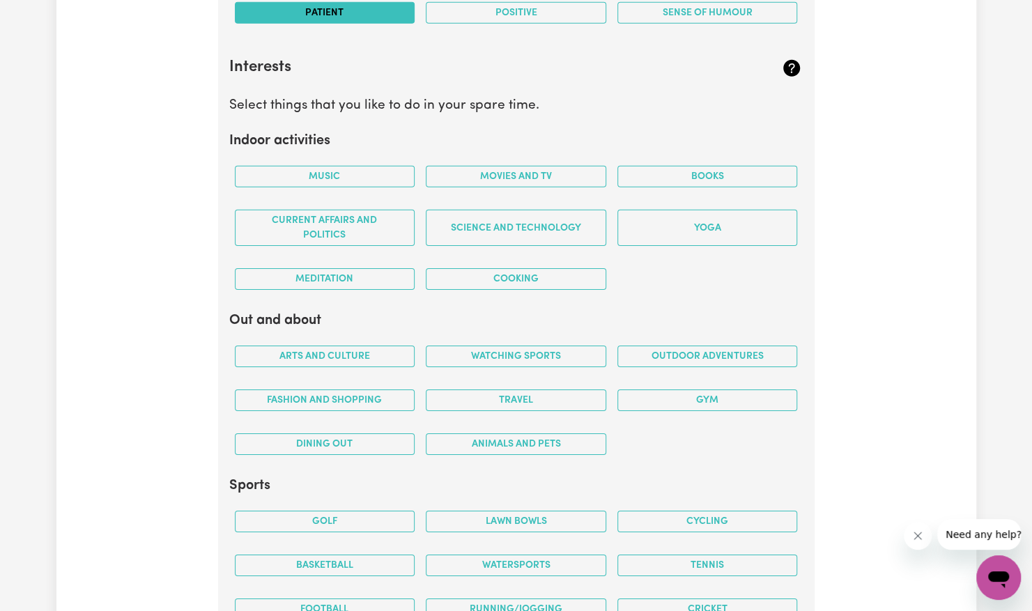
scroll to position [2469, 0]
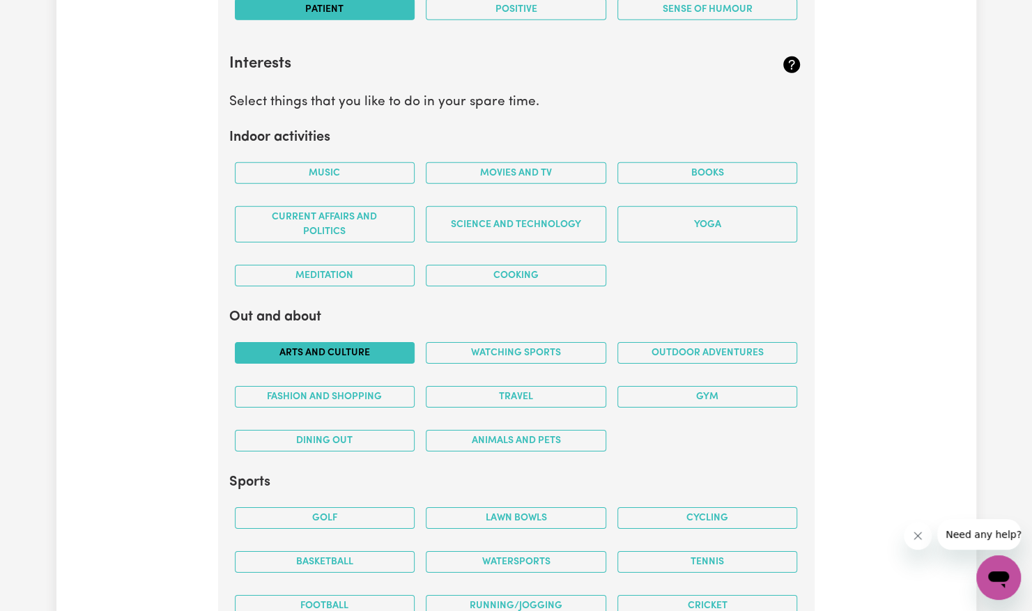
click at [344, 350] on button "Arts and Culture" at bounding box center [325, 353] width 180 height 22
click at [368, 430] on button "Dining out" at bounding box center [325, 441] width 180 height 22
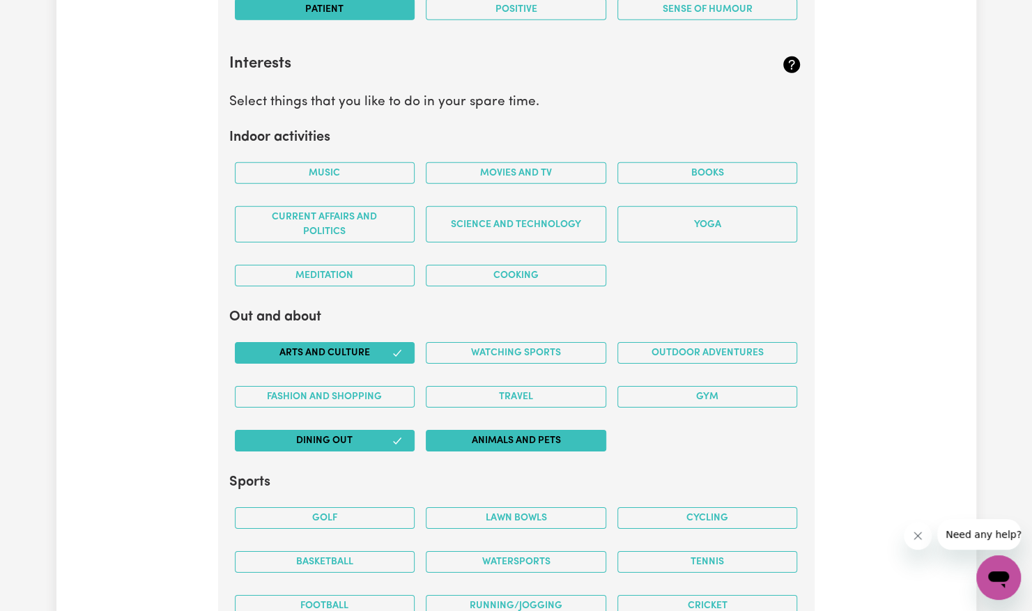
click at [475, 433] on button "Animals and pets" at bounding box center [516, 441] width 180 height 22
click at [493, 386] on button "Travel" at bounding box center [516, 397] width 180 height 22
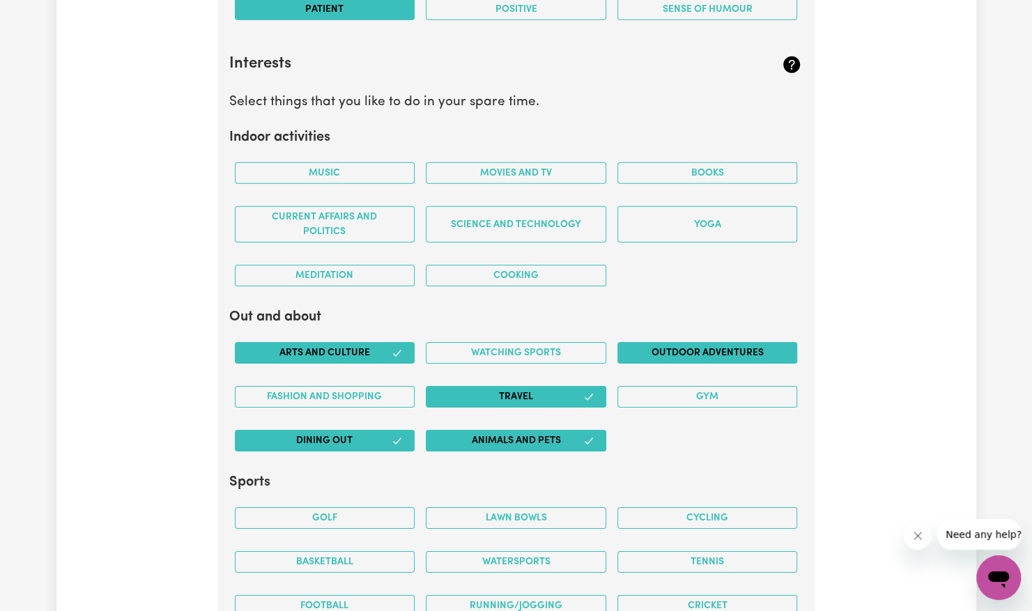
click at [656, 346] on button "Outdoor adventures" at bounding box center [707, 353] width 180 height 22
click at [671, 387] on button "Gym" at bounding box center [707, 397] width 180 height 22
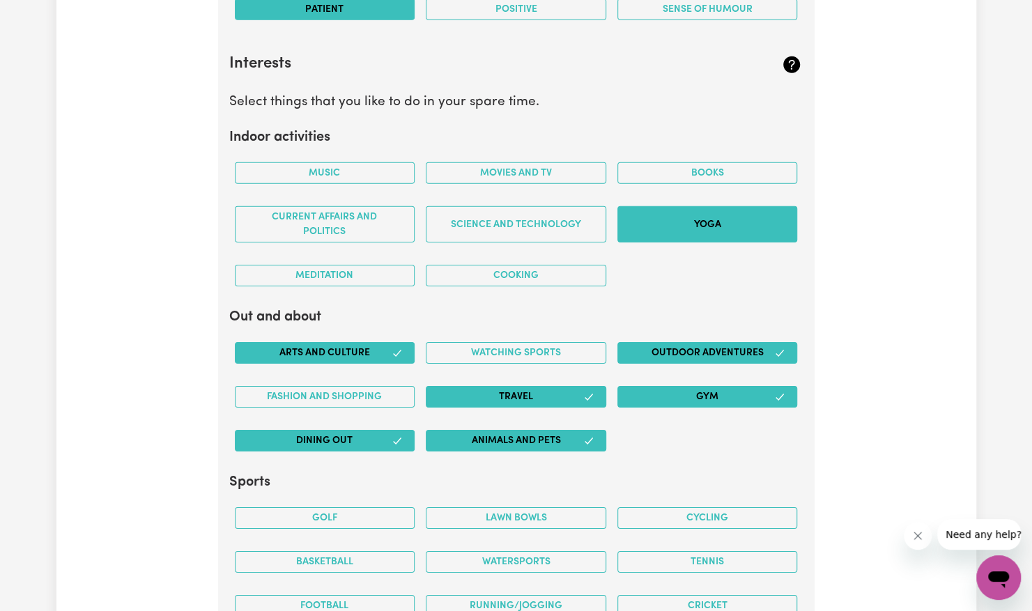
click at [711, 208] on button "Yoga" at bounding box center [707, 224] width 180 height 36
click at [544, 265] on button "Cooking" at bounding box center [516, 276] width 180 height 22
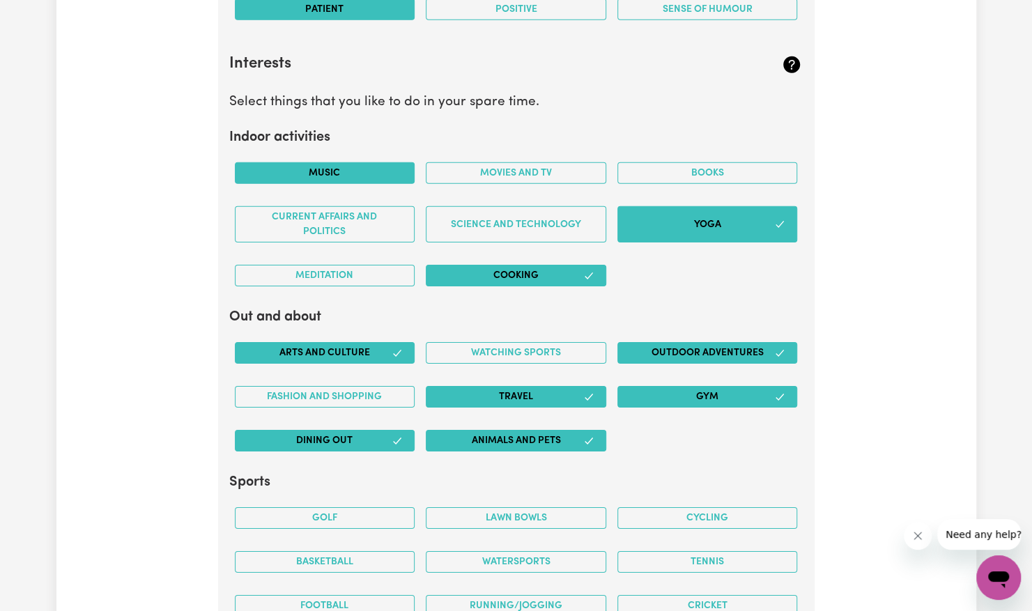
click at [345, 165] on button "Music" at bounding box center [325, 173] width 180 height 22
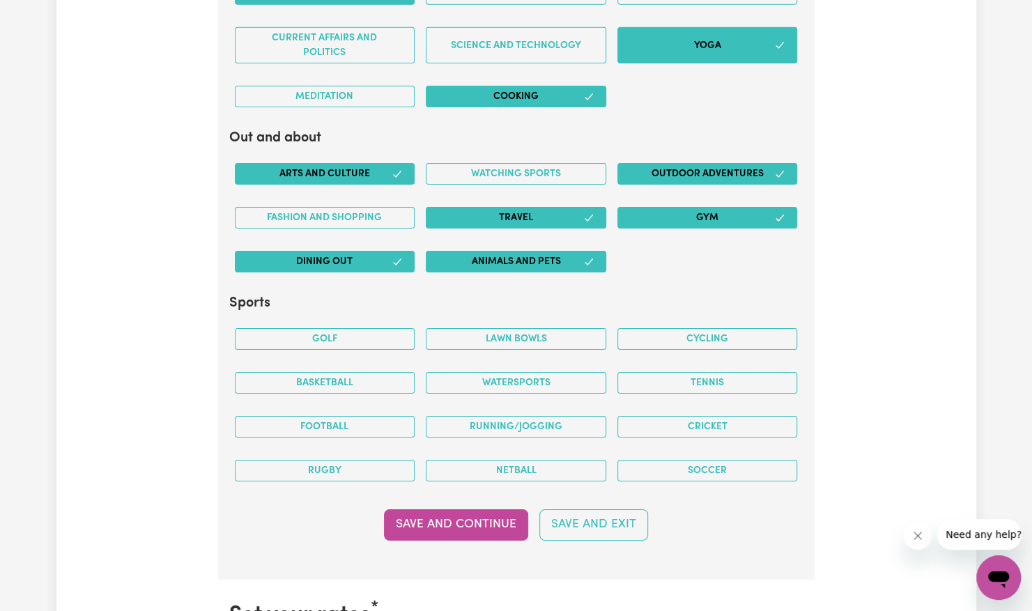
scroll to position [2663, 0]
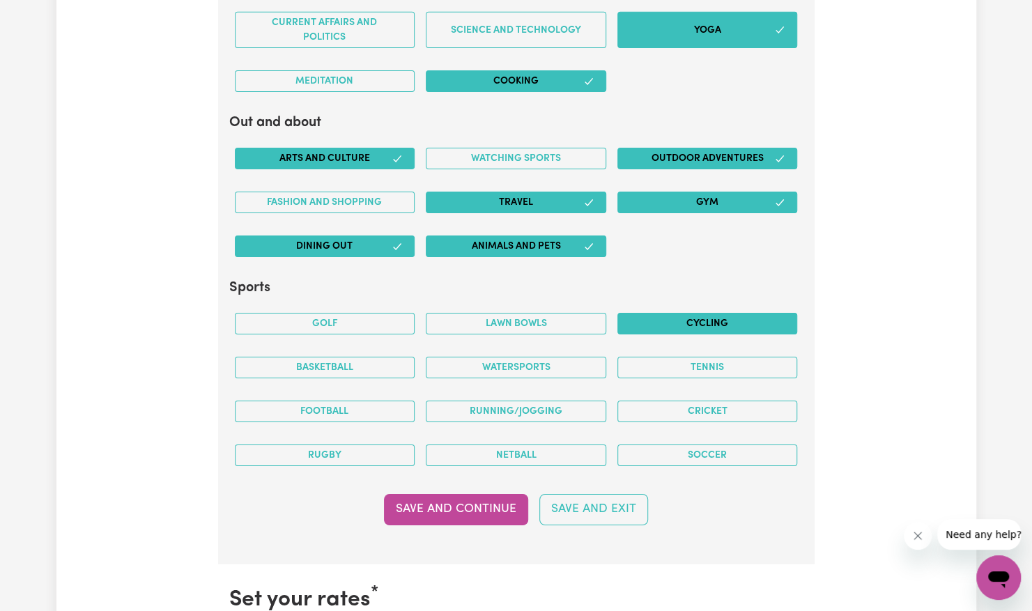
click at [653, 320] on button "Cycling" at bounding box center [707, 324] width 180 height 22
click at [658, 357] on button "Tennis" at bounding box center [707, 368] width 180 height 22
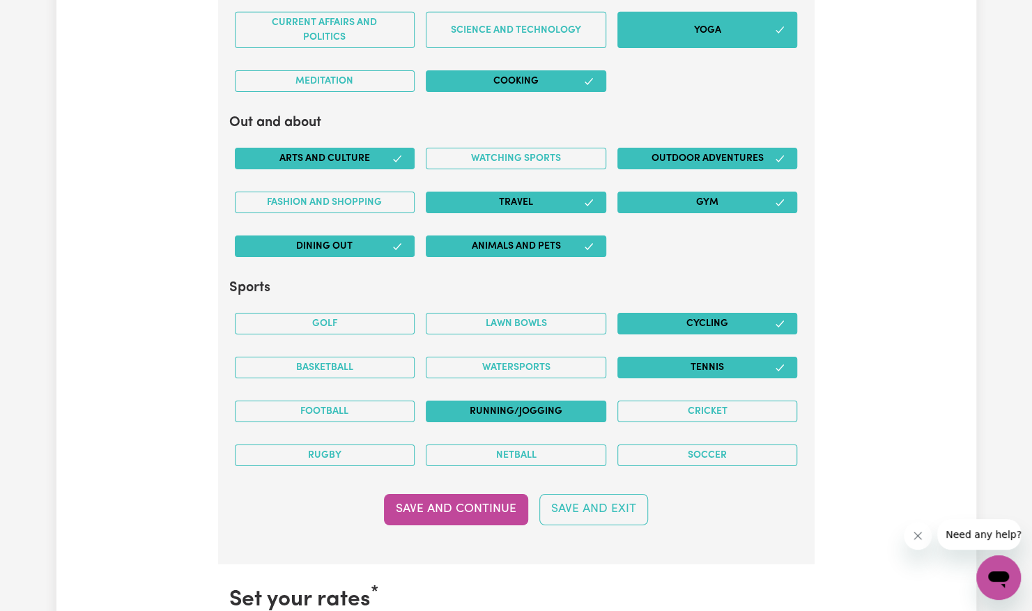
click at [545, 404] on button "Running/Jogging" at bounding box center [516, 412] width 180 height 22
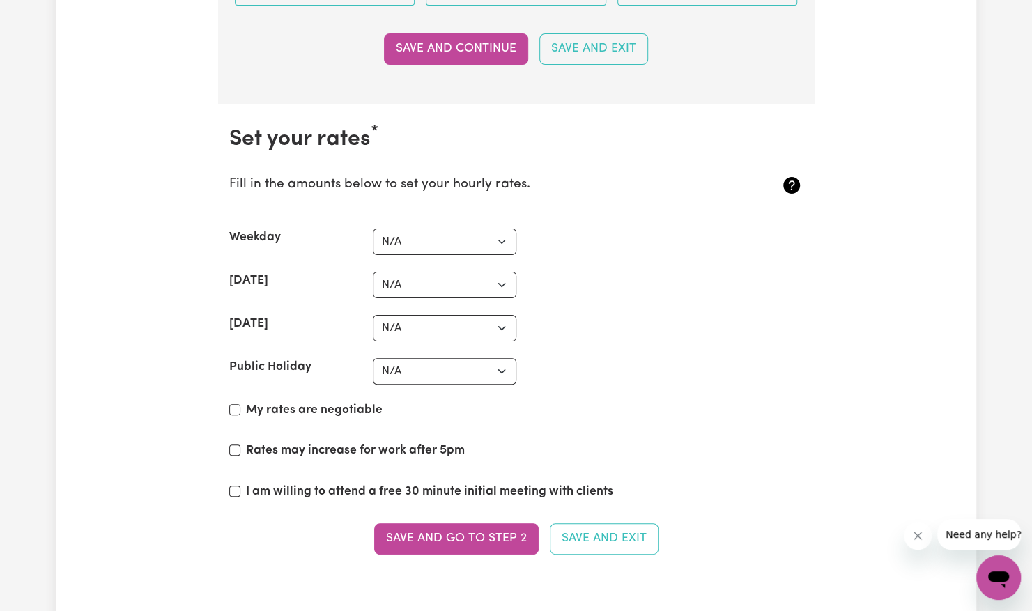
scroll to position [3124, 0]
click at [442, 215] on section "Set your rates * Fill in the amounts below to set your hourly rates. Weekday N/…" at bounding box center [516, 348] width 596 height 490
click at [443, 229] on select "N/A $37 $38 $39 $40 $41 $42 $43 $44 $45 $46 $47 $48 $49 $50 $51 $52 $53 $54 $55…" at bounding box center [444, 241] width 143 height 26
select select "50"
click at [373, 228] on select "N/A $37 $38 $39 $40 $41 $42 $43 $44 $45 $46 $47 $48 $49 $50 $51 $52 $53 $54 $55…" at bounding box center [444, 241] width 143 height 26
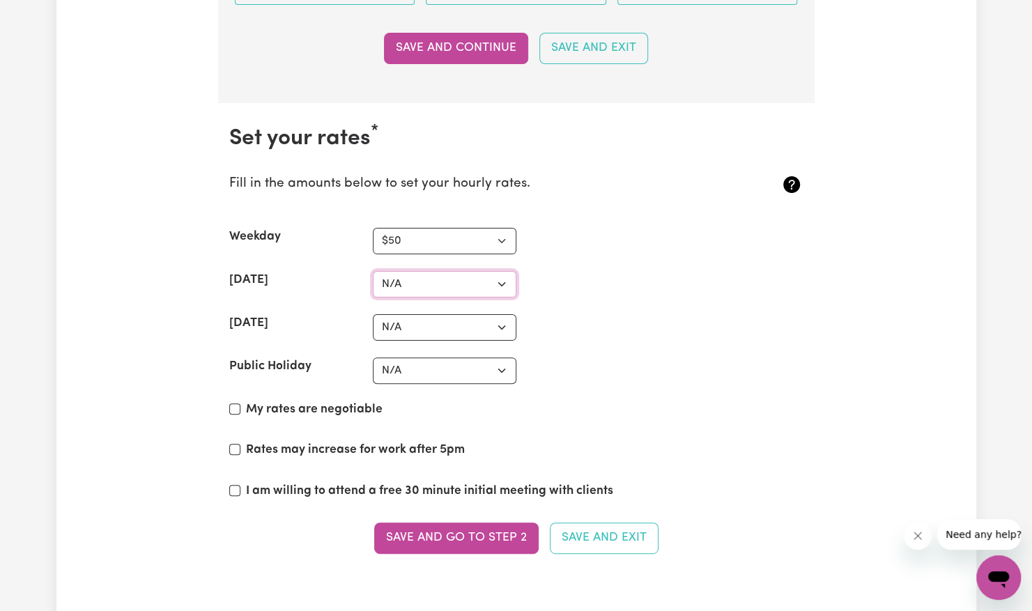
click at [426, 271] on select "N/A $37 $38 $39 $40 $41 $42 $43 $44 $45 $46 $47 $48 $49 $50 $51 $52 $53 $54 $55…" at bounding box center [444, 284] width 143 height 26
select select "60"
click at [373, 271] on select "N/A $37 $38 $39 $40 $41 $42 $43 $44 $45 $46 $47 $48 $49 $50 $51 $52 $53 $54 $55…" at bounding box center [444, 284] width 143 height 26
click at [428, 314] on select "N/A $37 $38 $39 $40 $41 $42 $43 $44 $45 $46 $47 $48 $49 $50 $51 $52 $53 $54 $55…" at bounding box center [444, 327] width 143 height 26
select select "65"
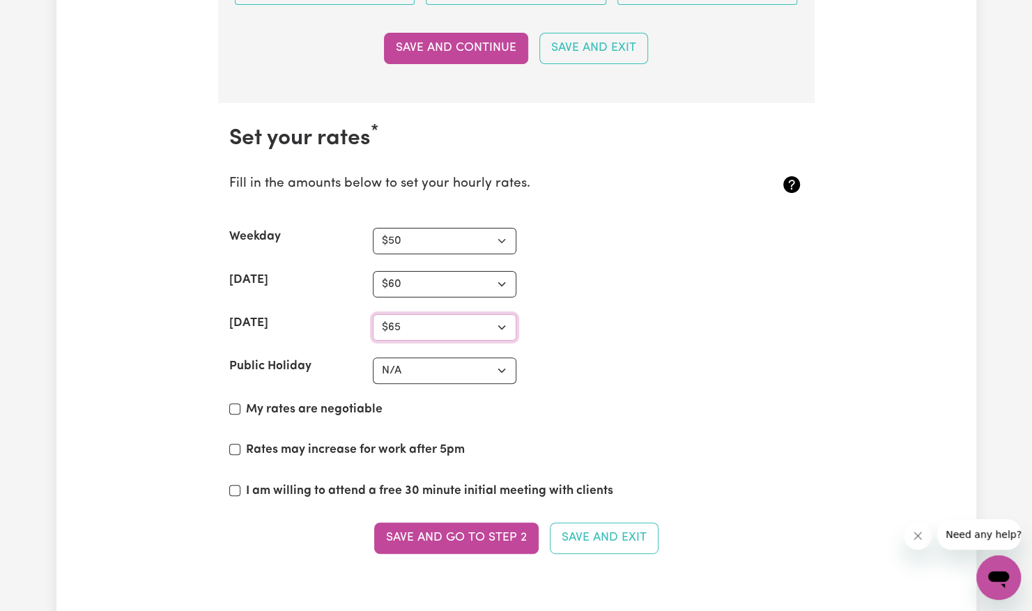
click at [373, 314] on select "N/A $37 $38 $39 $40 $41 $42 $43 $44 $45 $46 $47 $48 $49 $50 $51 $52 $53 $54 $55…" at bounding box center [444, 327] width 143 height 26
click at [443, 357] on select "N/A $37 $38 $39 $40 $41 $42 $43 $44 $45 $46 $47 $48 $49 $50 $51 $52 $53 $54 $55…" at bounding box center [444, 370] width 143 height 26
select select "65"
click at [373, 357] on select "N/A $37 $38 $39 $40 $41 $42 $43 $44 $45 $46 $47 $48 $49 $50 $51 $52 $53 $54 $55…" at bounding box center [444, 370] width 143 height 26
click at [382, 441] on label "Rates may increase for work after 5pm" at bounding box center [355, 450] width 219 height 18
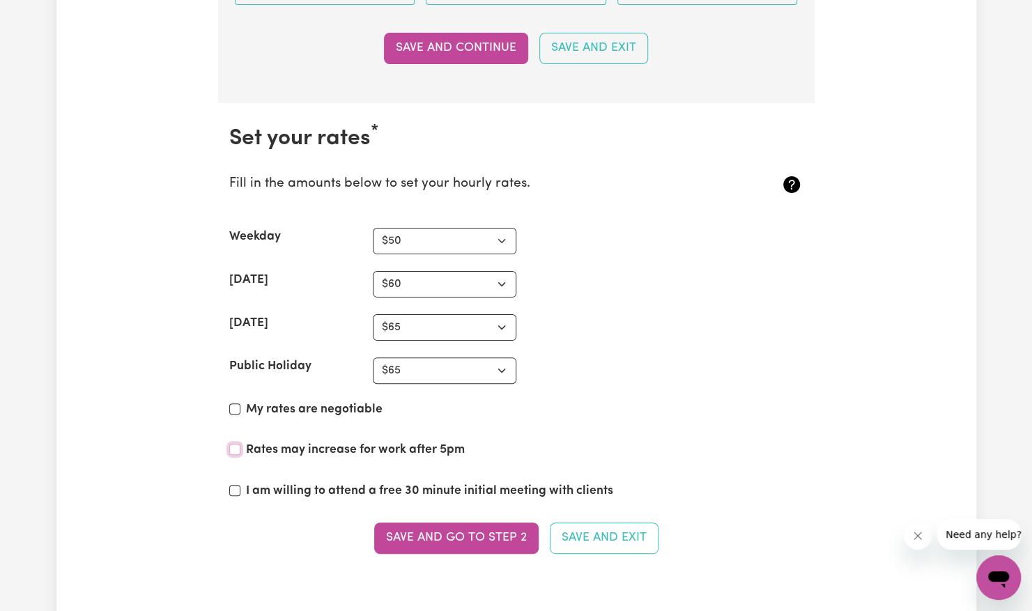
click at [240, 444] on input "Rates may increase for work after 5pm" at bounding box center [234, 449] width 11 height 11
checkbox input "true"
click at [407, 482] on label "I am willing to attend a free 30 minute initial meeting with clients" at bounding box center [429, 491] width 367 height 18
click at [240, 485] on input "I am willing to attend a free 30 minute initial meeting with clients" at bounding box center [234, 490] width 11 height 11
checkbox input "true"
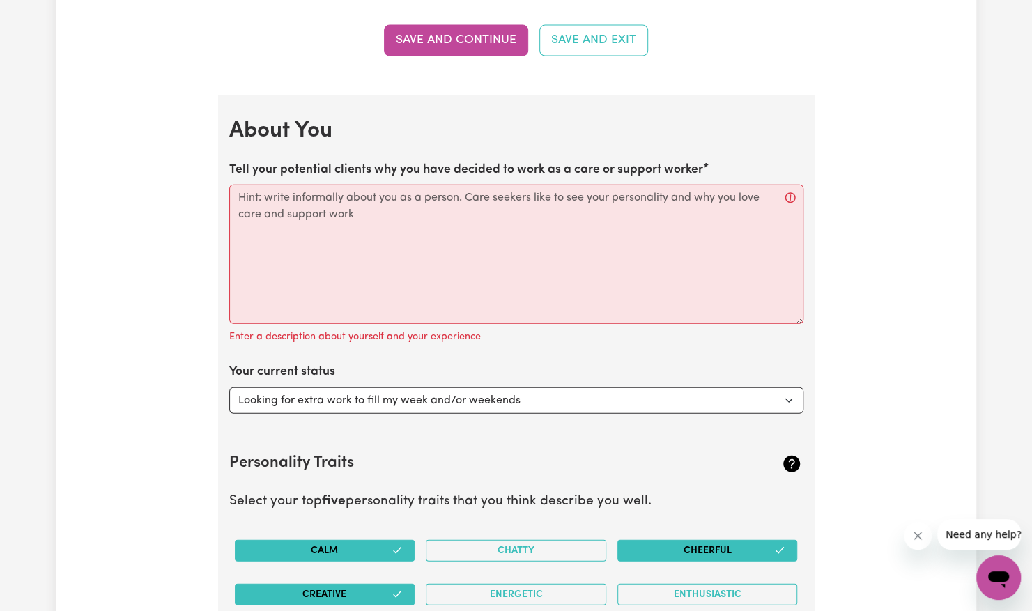
scroll to position [1794, 0]
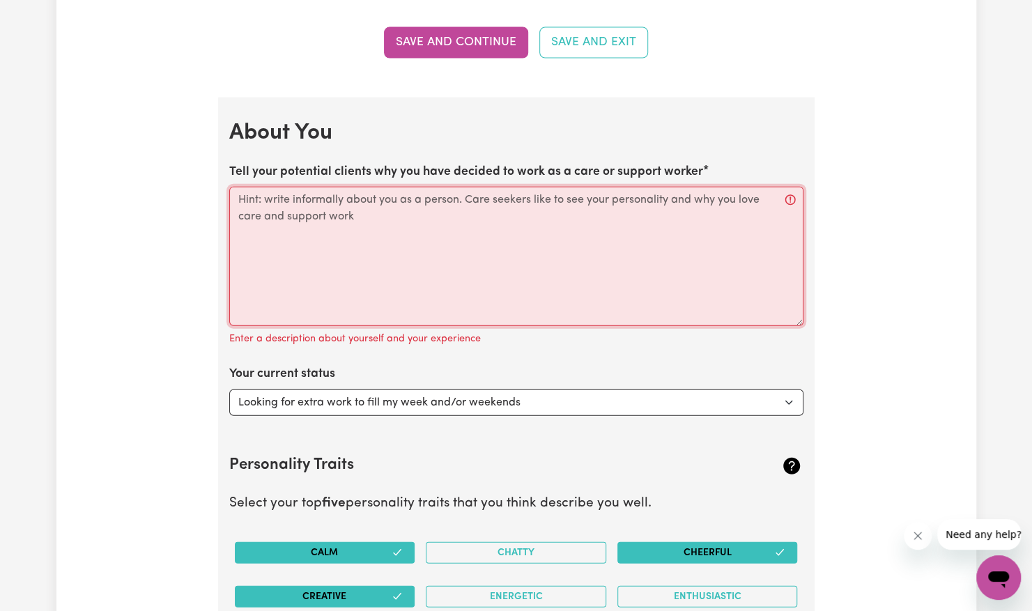
click at [423, 208] on textarea "Tell your potential clients why you have decided to work as a care or support w…" at bounding box center [516, 256] width 574 height 139
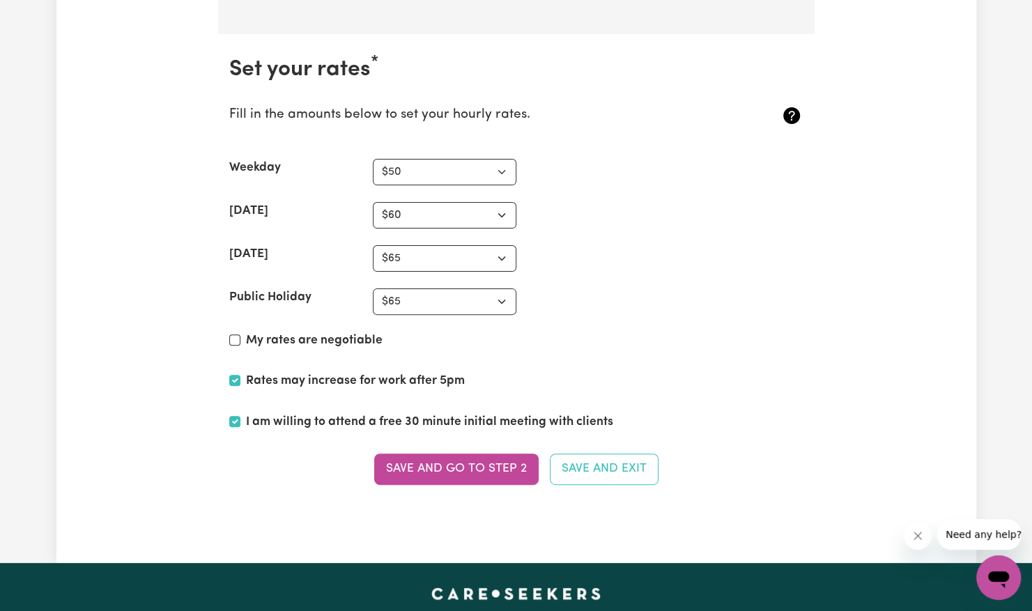
scroll to position [3288, 0]
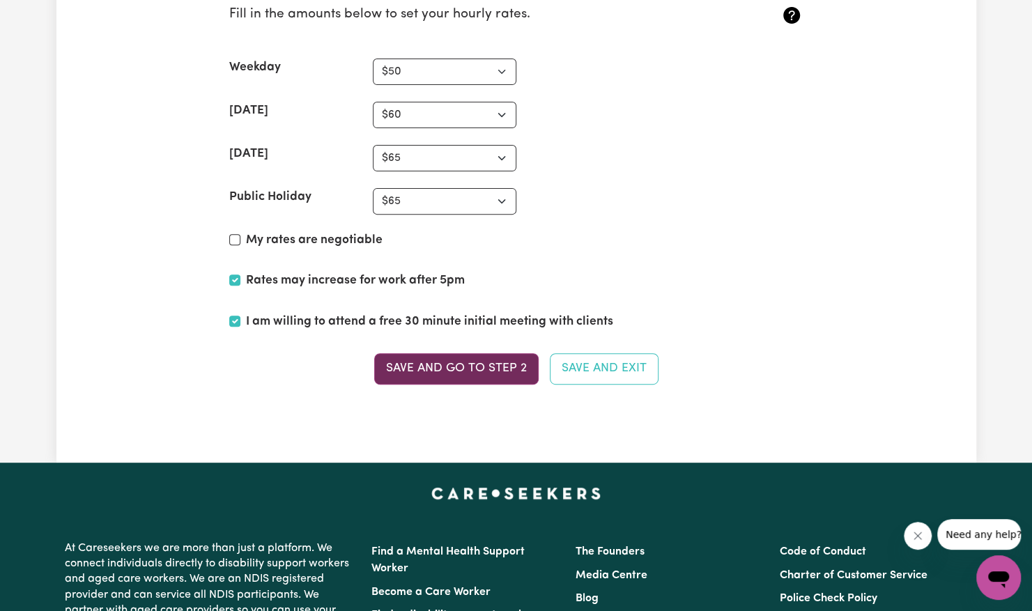
type textarea "I am a bright and friendly person who loves meeting new people and getting out …"
click at [496, 355] on button "Save and go to Step 2" at bounding box center [456, 368] width 164 height 31
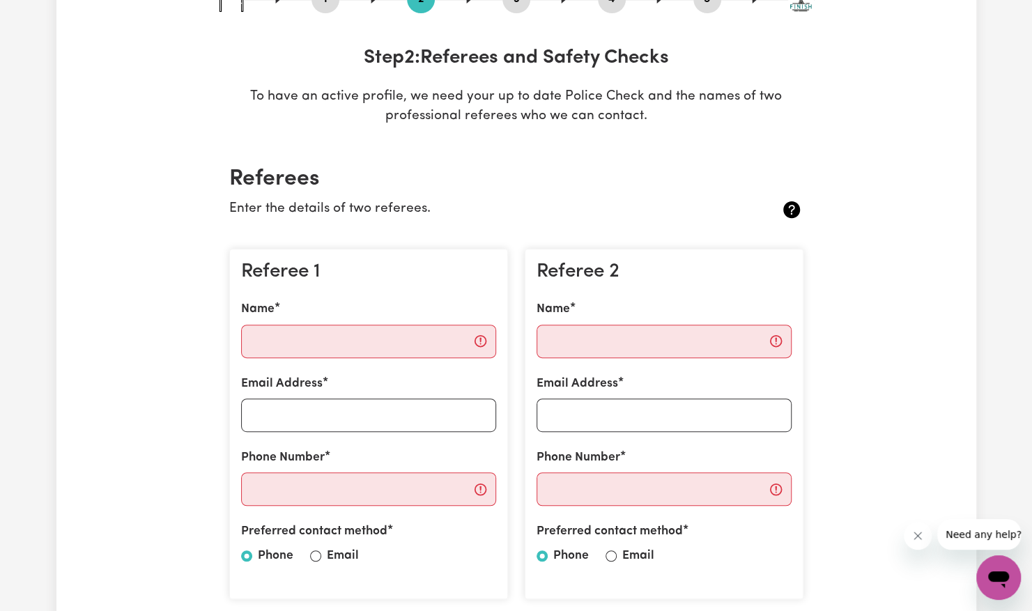
scroll to position [0, 0]
